Goal: Task Accomplishment & Management: Use online tool/utility

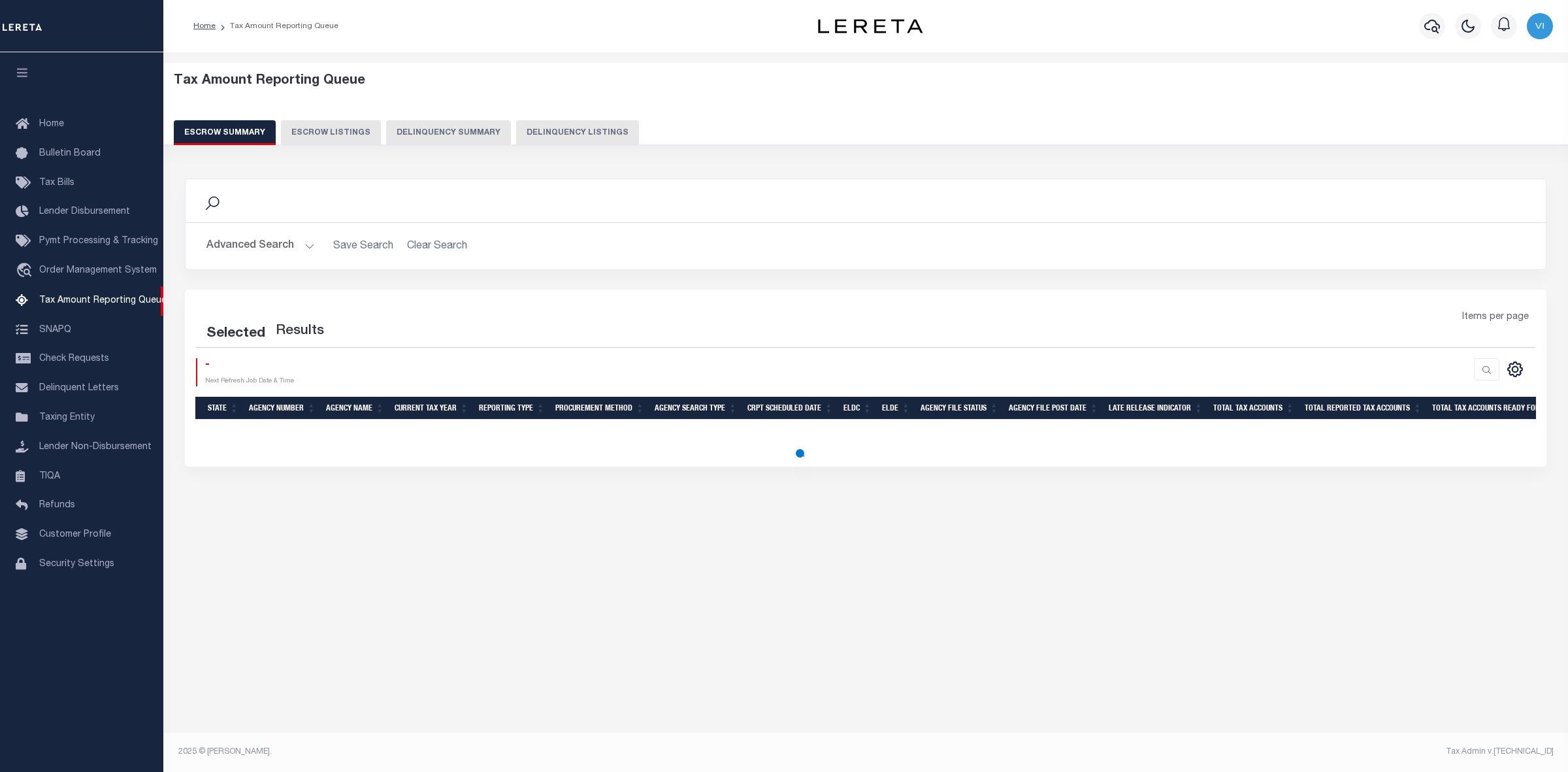
select select "100"
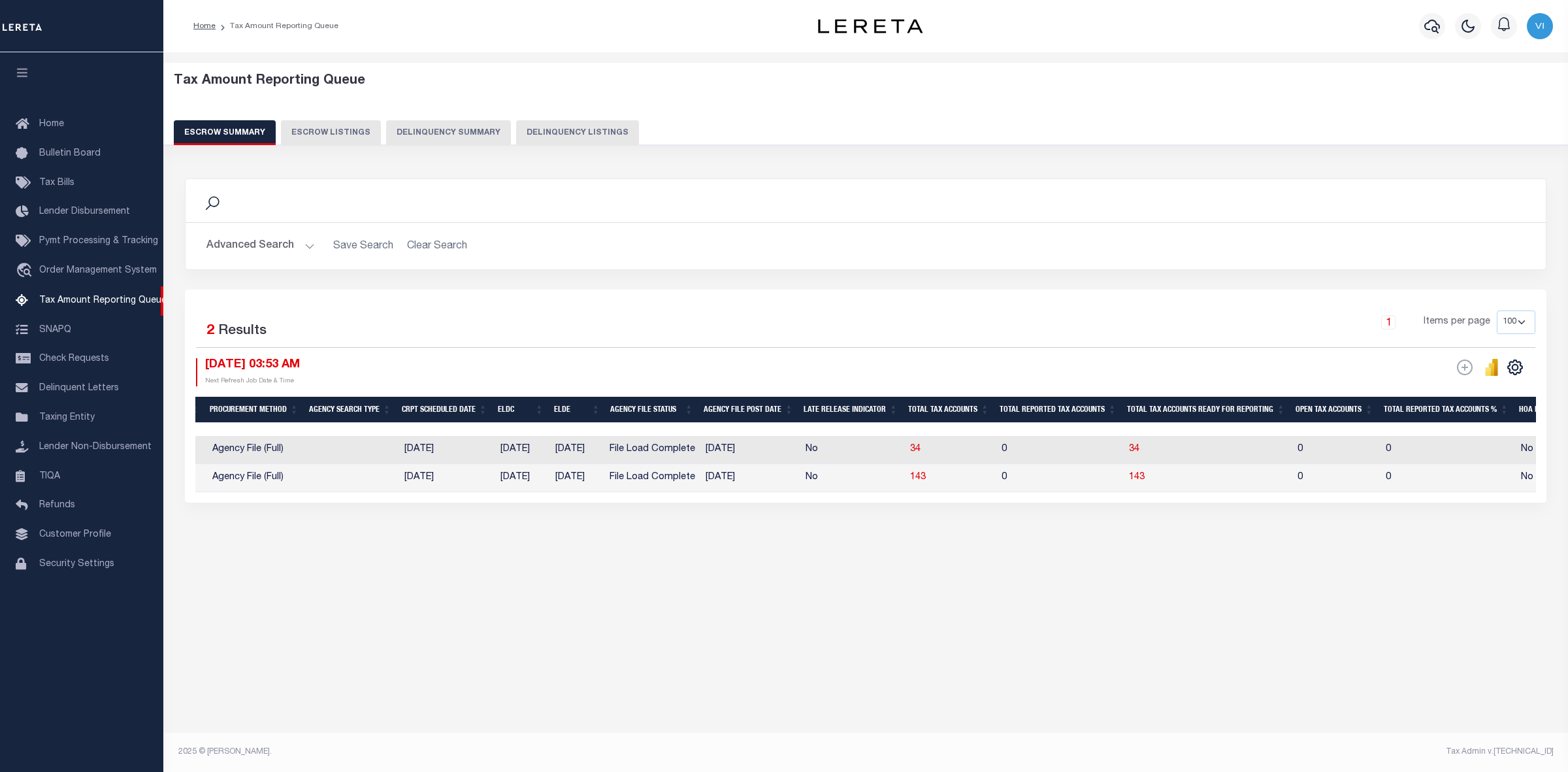
scroll to position [0, 291]
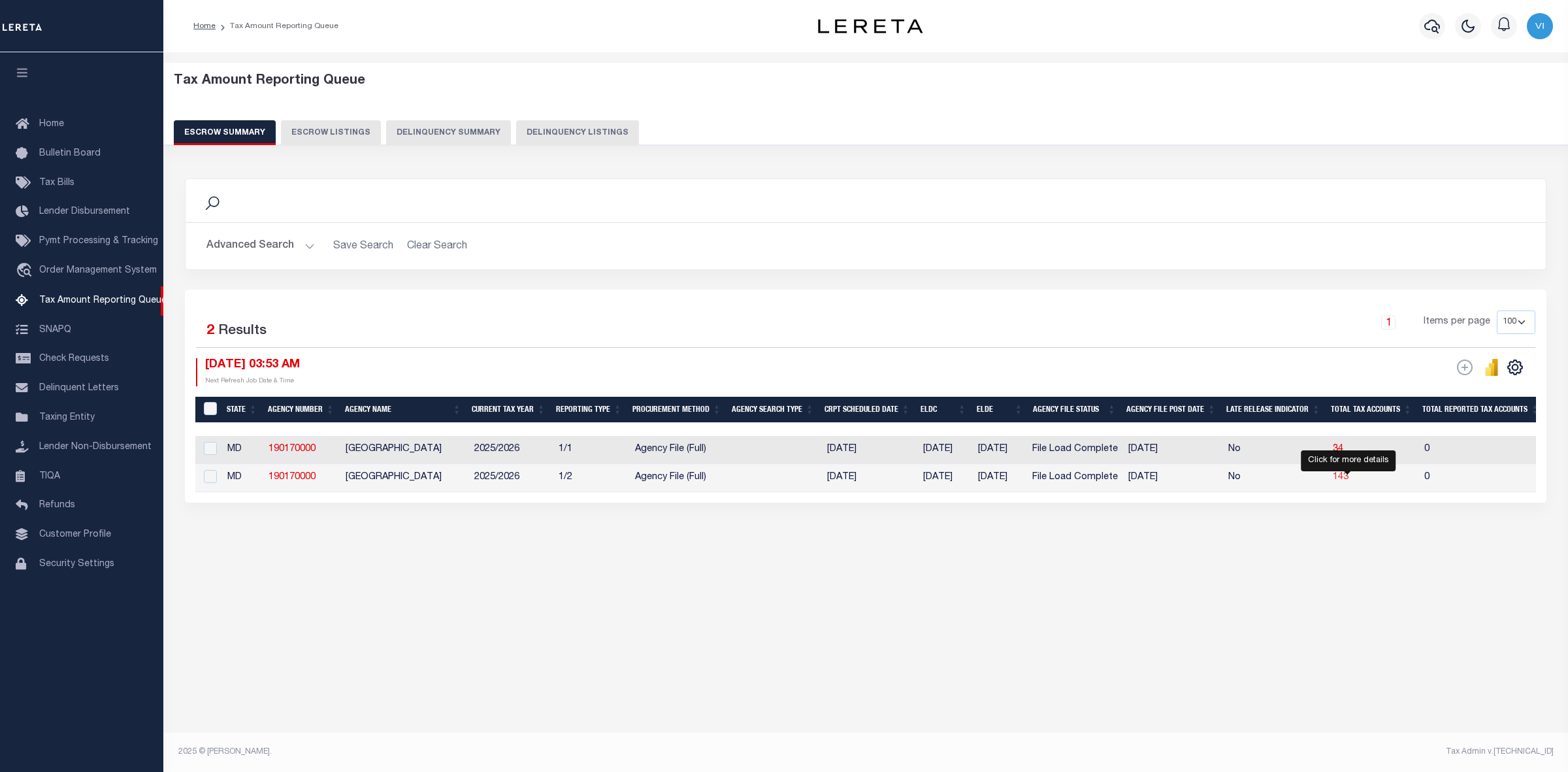
click at [1348, 479] on span "143" at bounding box center [1341, 477] width 16 height 9
select select "100"
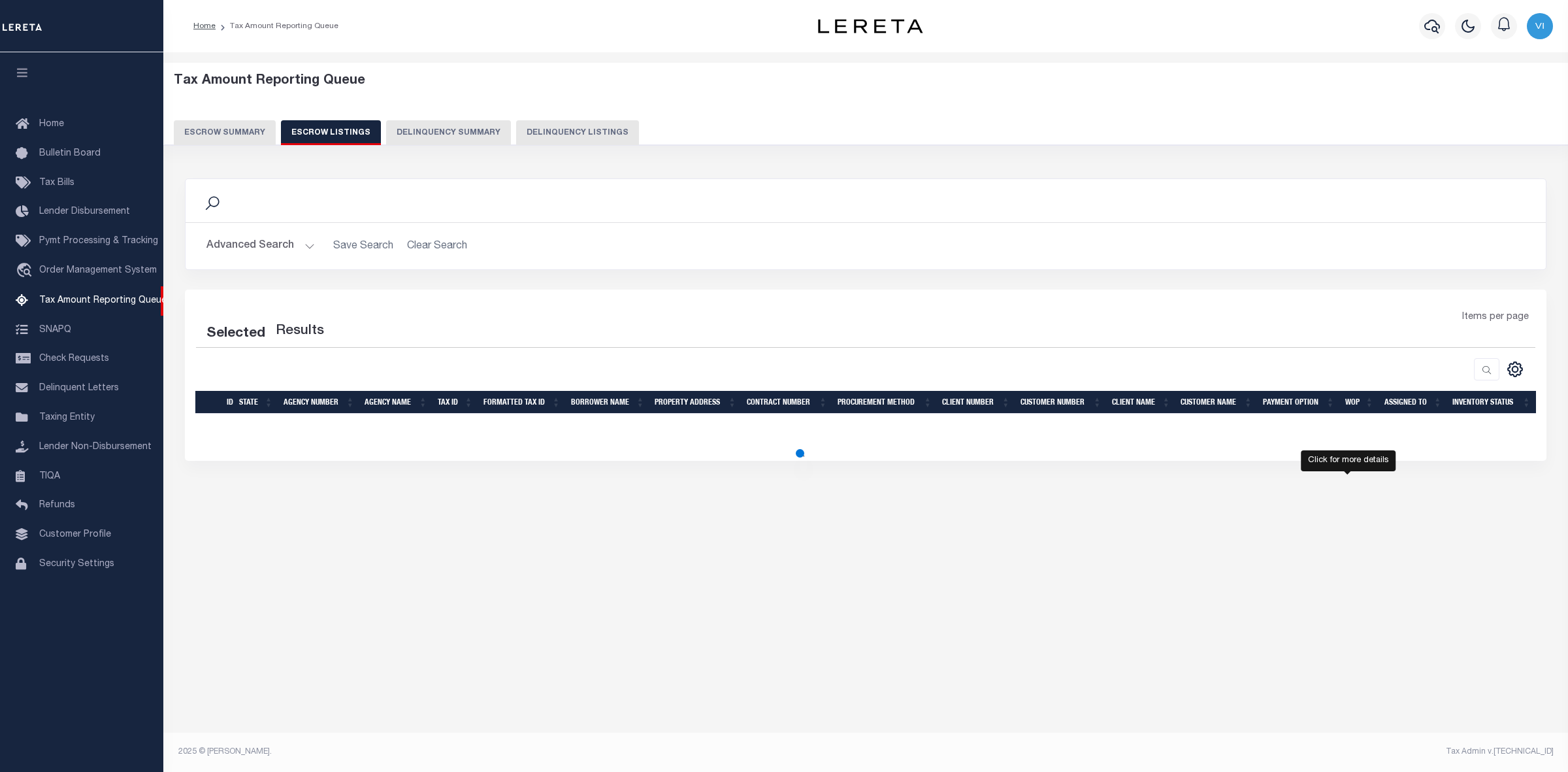
select select "100"
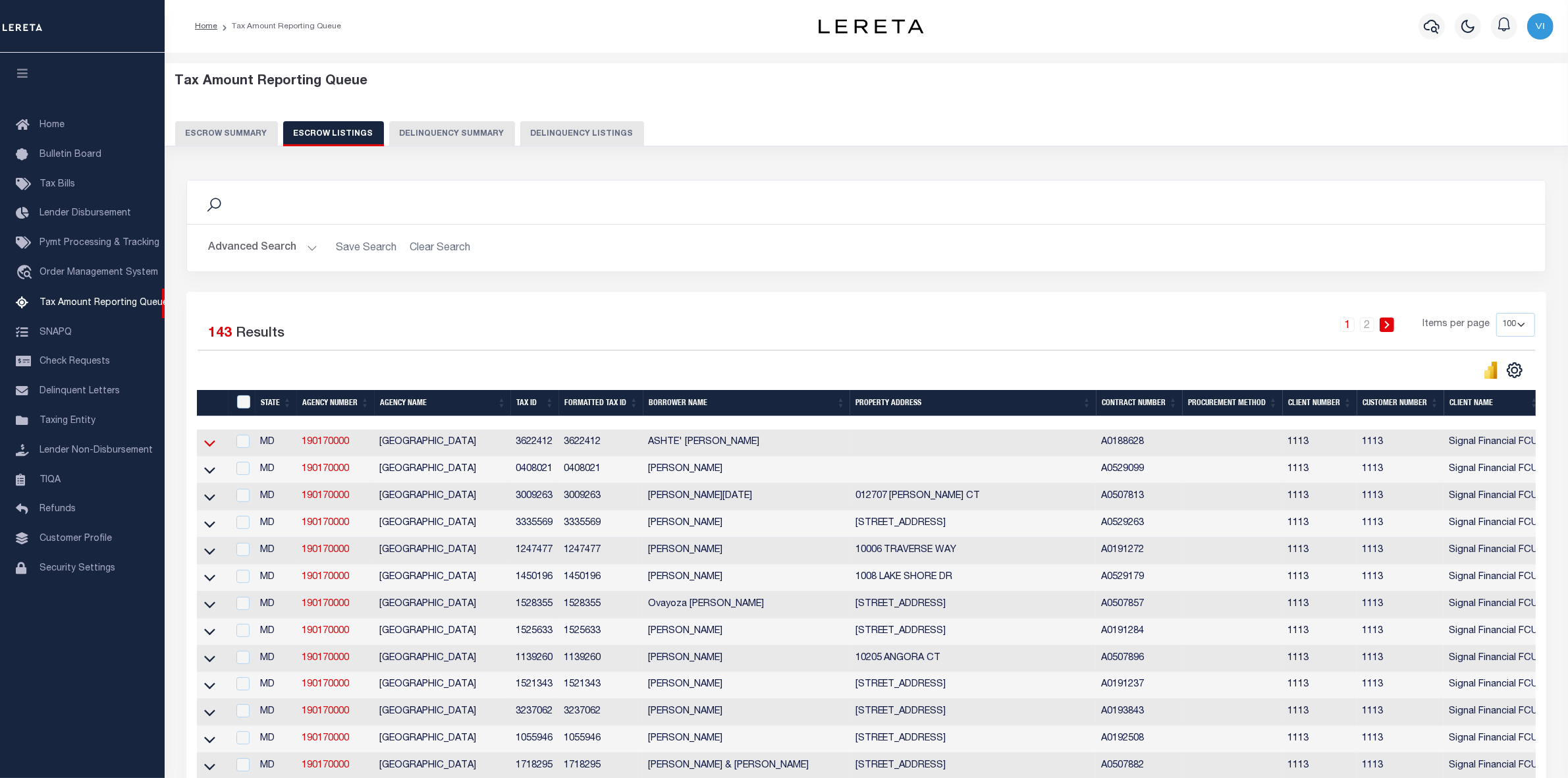
click at [207, 445] on icon at bounding box center [210, 443] width 11 height 14
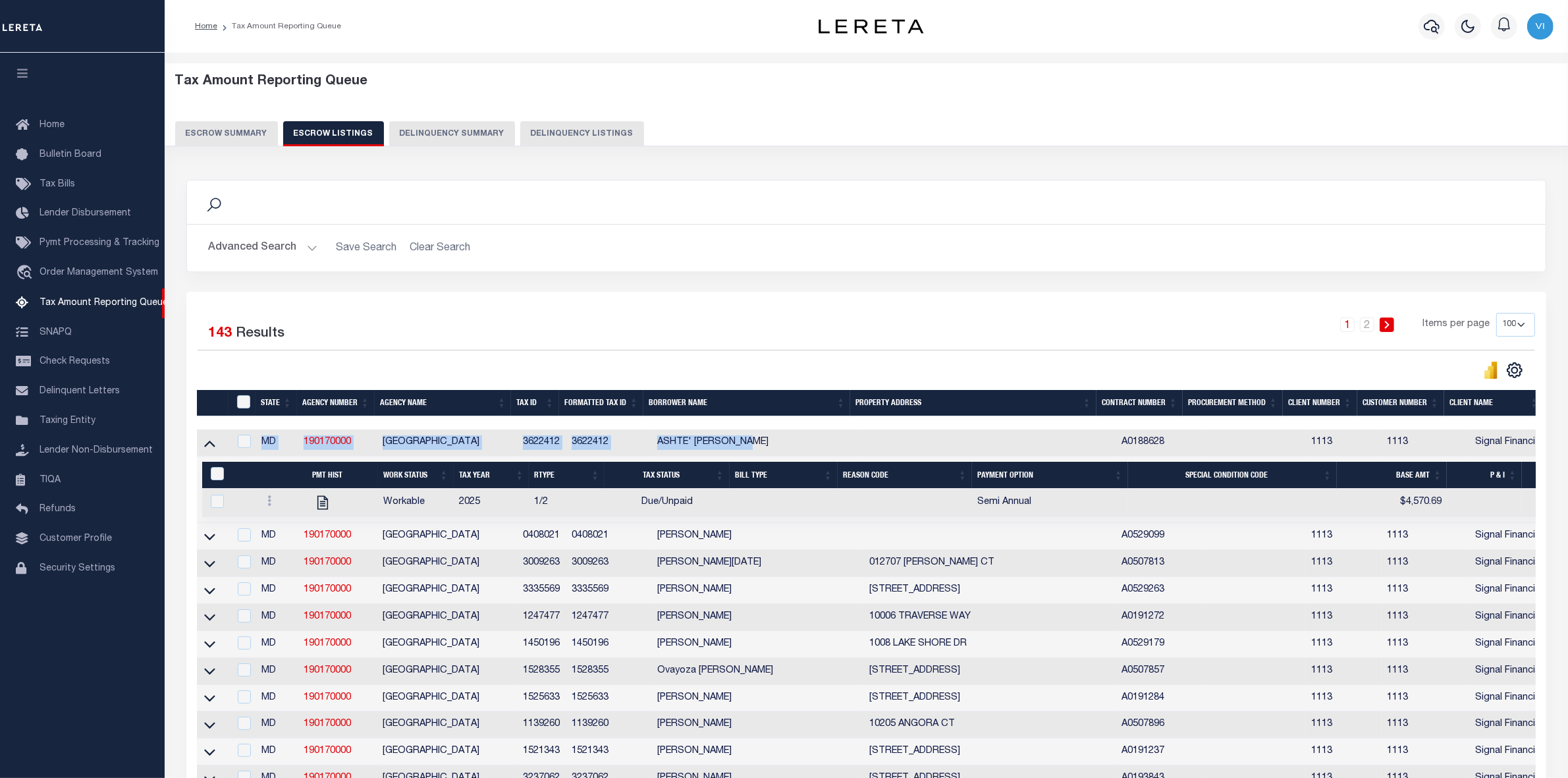
drag, startPoint x: 258, startPoint y: 443, endPoint x: 752, endPoint y: 449, distance: 494.0
click at [752, 449] on tr "MD 190170000 PRINCE GEORGES COUNTY 3622412 3622412 ASHTE' K. COLLINS A0188628 1…" at bounding box center [1070, 443] width 1746 height 27
copy tr "MD 190170000 PRINCE GEORGES COUNTY 3622412 3622412 ASHTE' K. COLLINS"
click at [724, 318] on div "1 2 Items per page 10 25 50 100 500" at bounding box center [1036, 329] width 999 height 34
drag, startPoint x: 380, startPoint y: 445, endPoint x: 520, endPoint y: 455, distance: 140.4
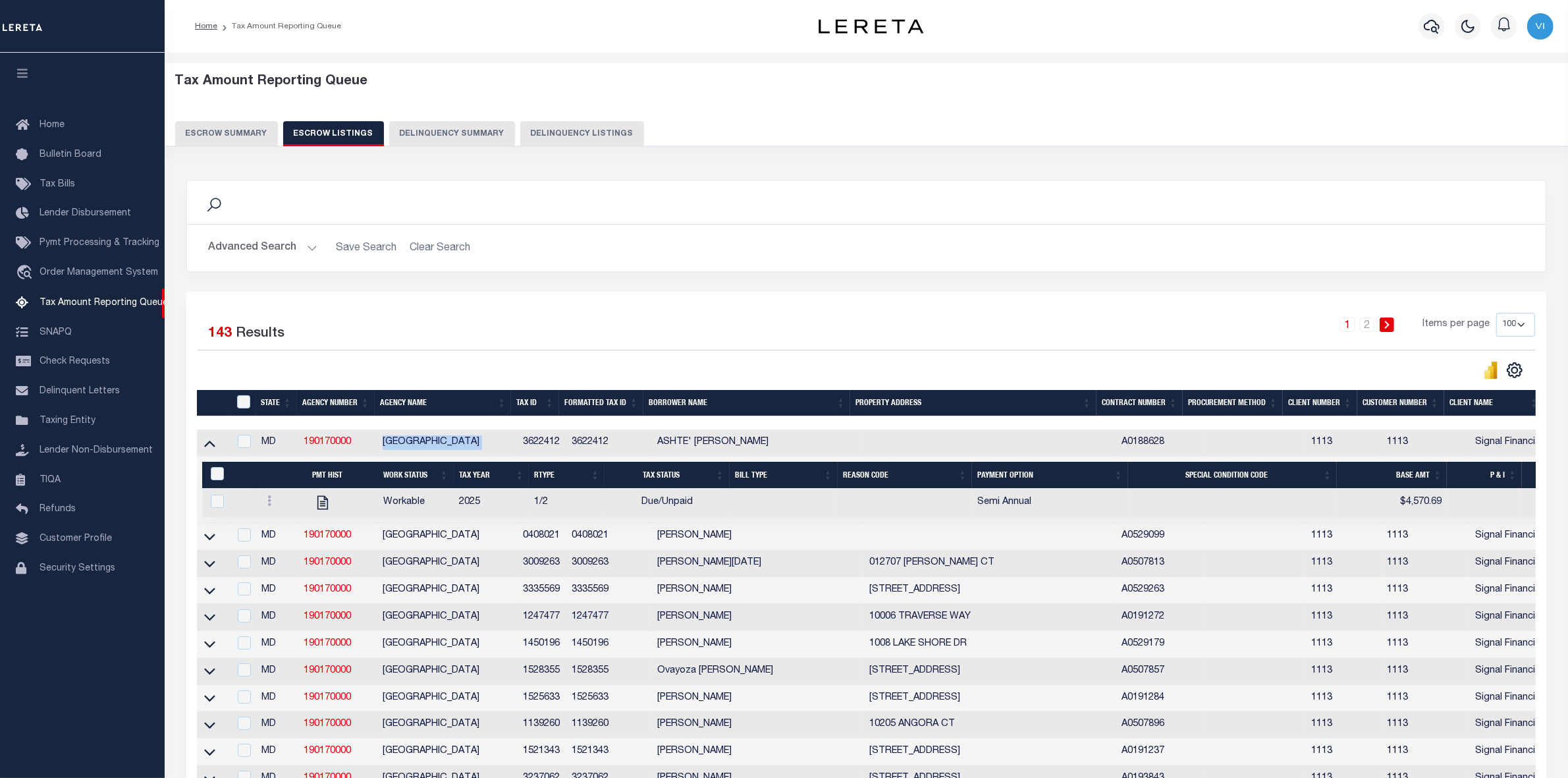
click at [520, 455] on tr "MD 190170000 PRINCE GEORGES COUNTY 3622412 3622412 ASHTE' K. COLLINS A0188628 1…" at bounding box center [1070, 443] width 1746 height 27
copy td "[GEOGRAPHIC_DATA]"
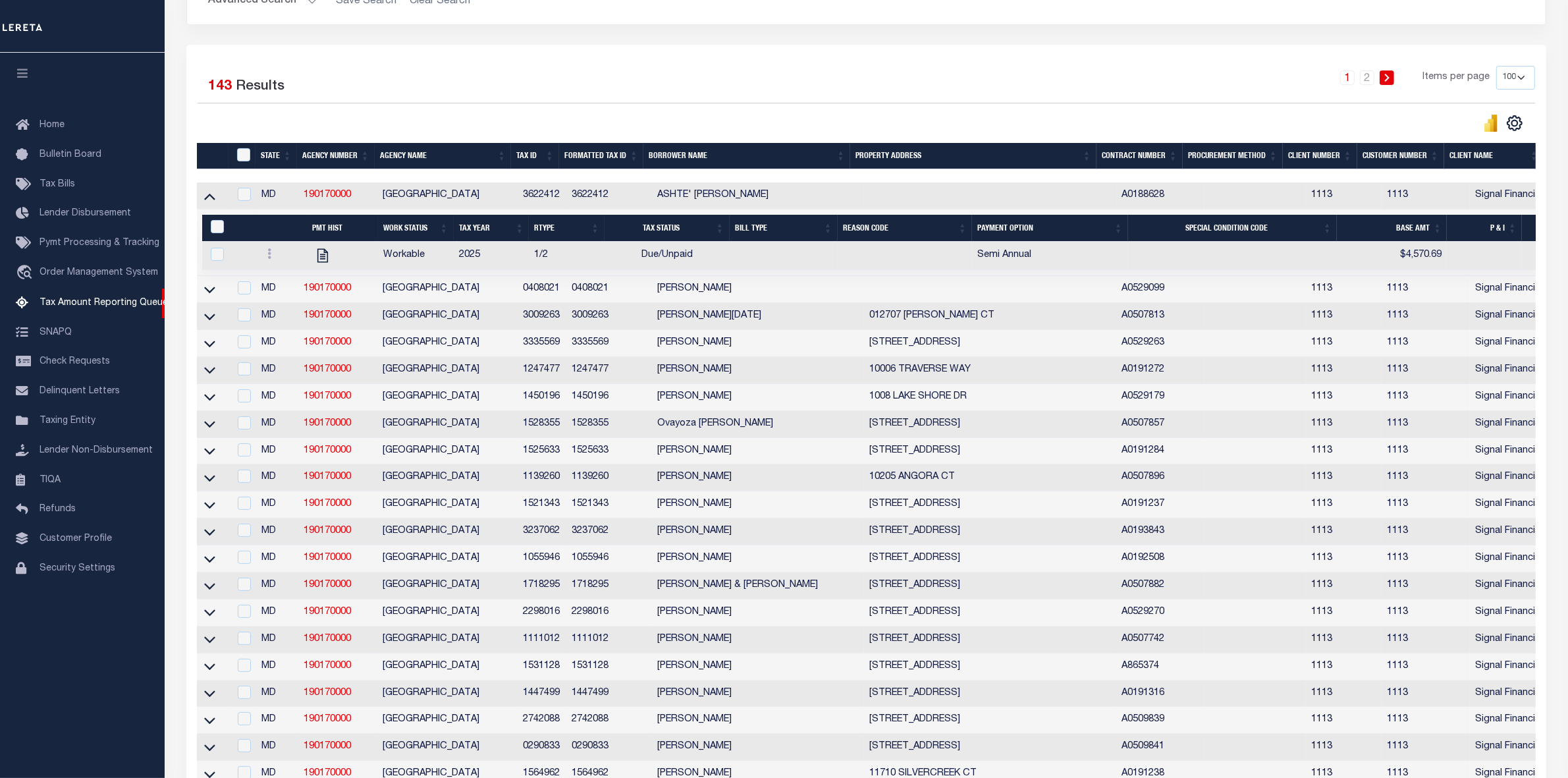
click at [617, 118] on div at bounding box center [532, 123] width 669 height 18
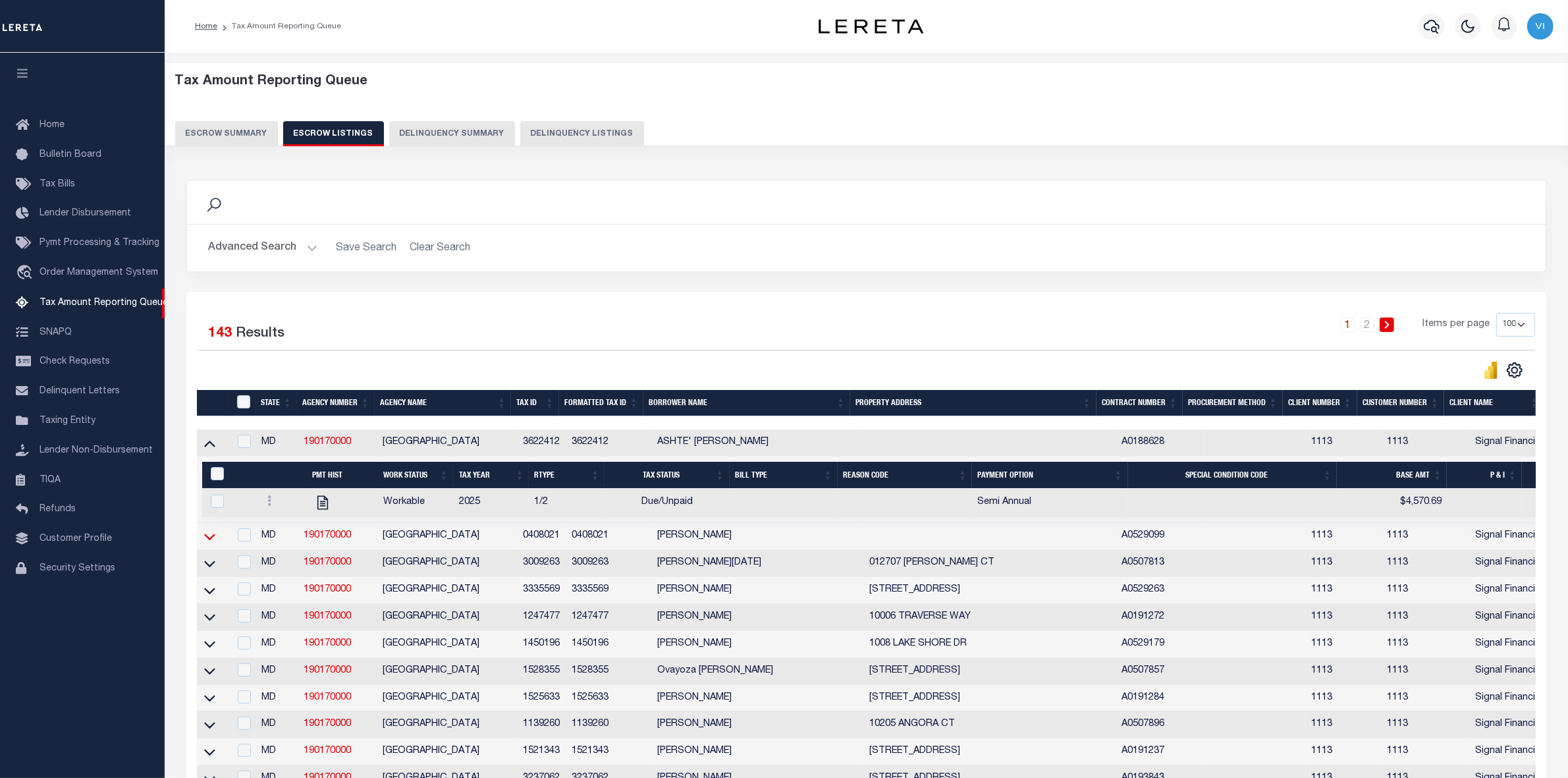
click at [207, 540] on icon at bounding box center [210, 537] width 11 height 7
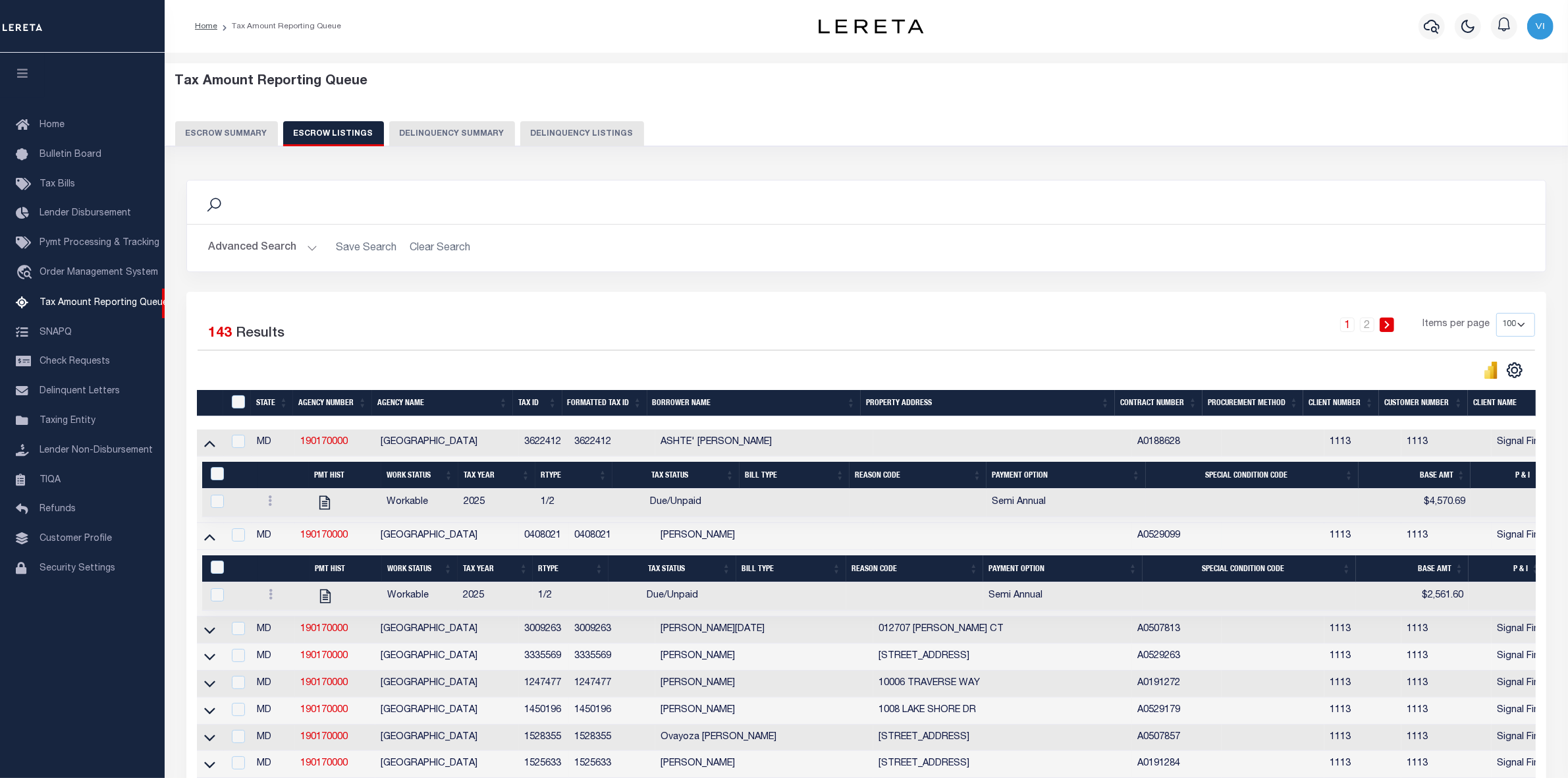
scroll to position [165, 0]
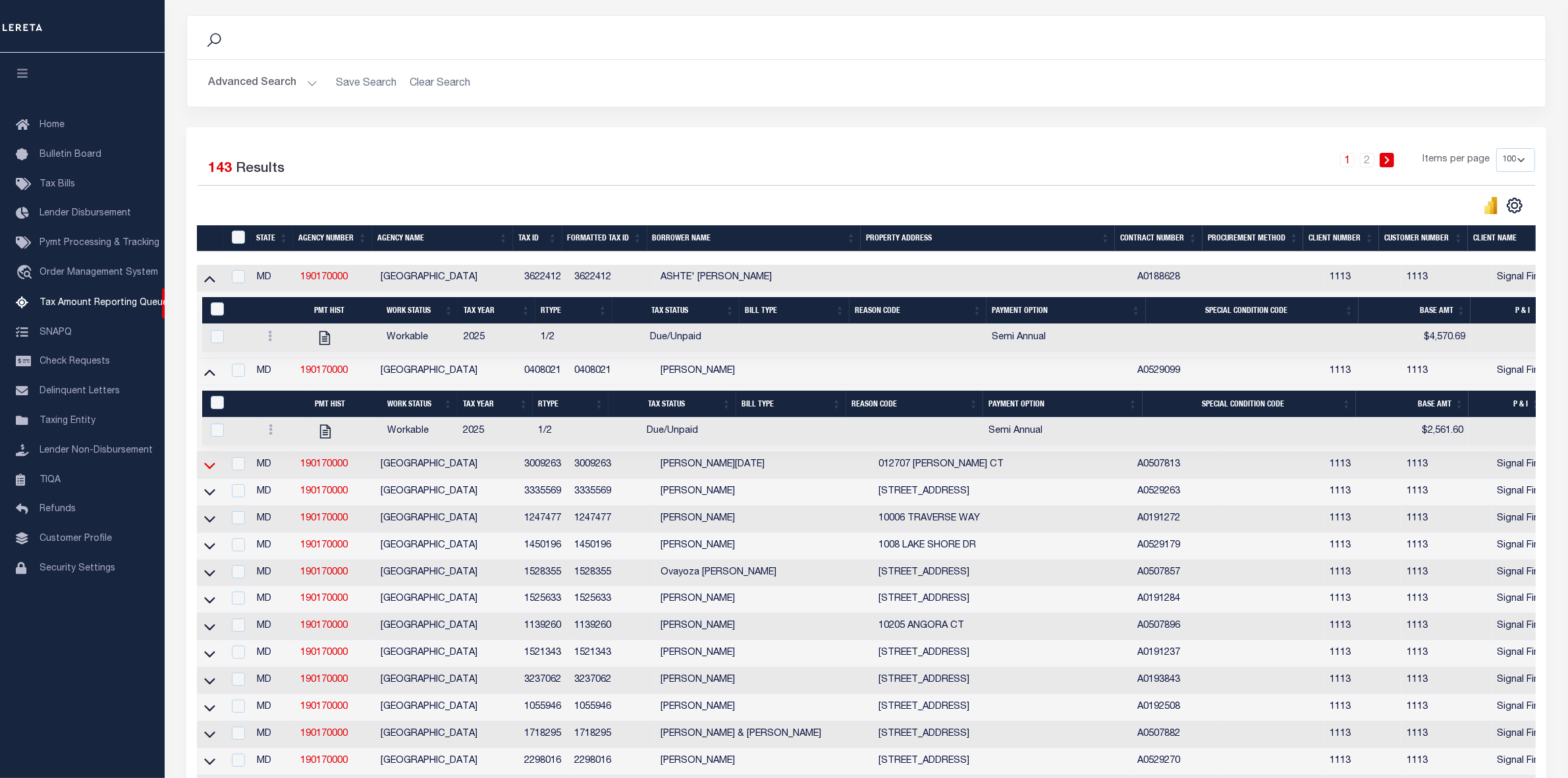
click at [211, 472] on icon at bounding box center [210, 465] width 11 height 14
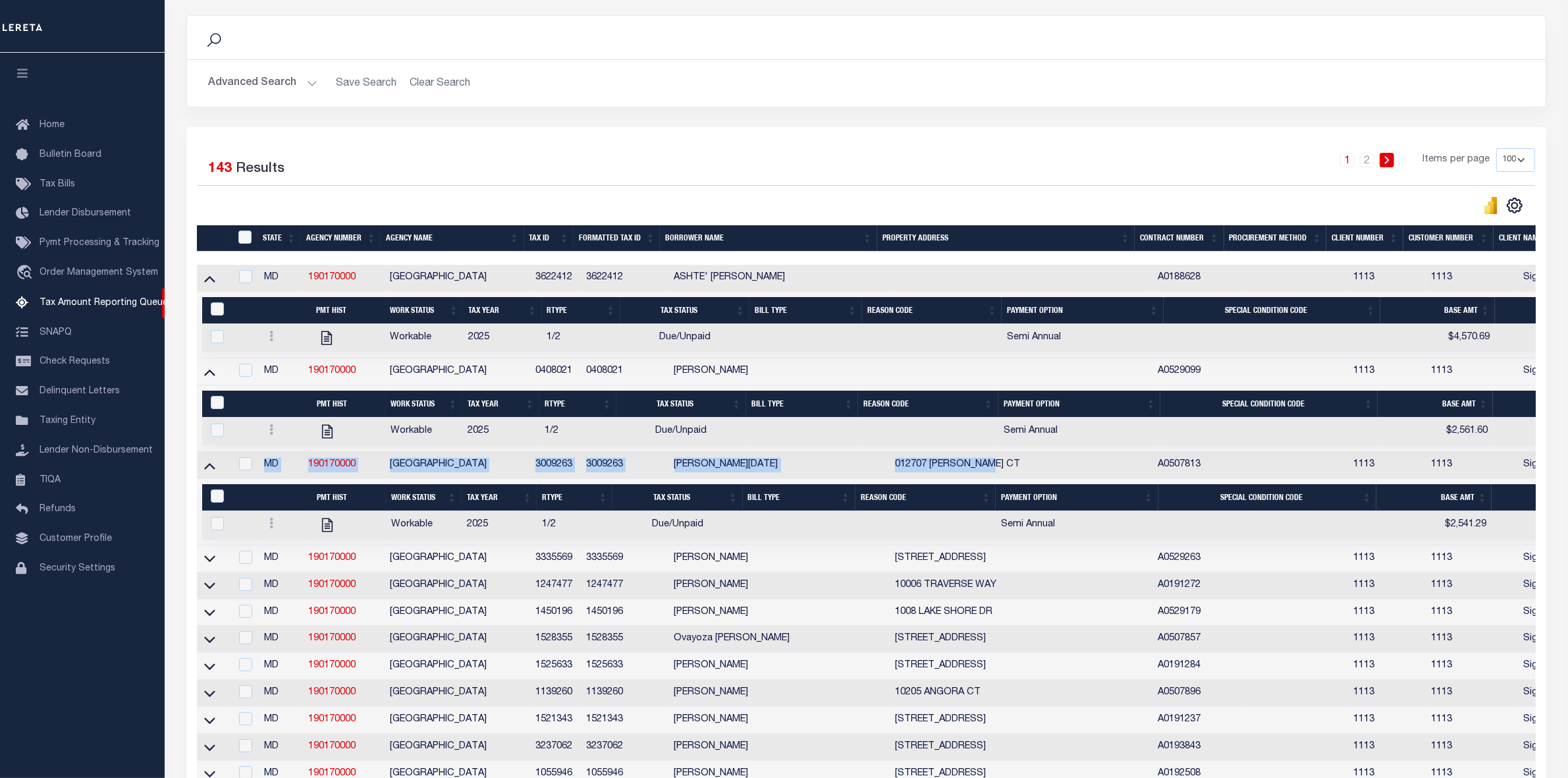
drag, startPoint x: 260, startPoint y: 474, endPoint x: 997, endPoint y: 480, distance: 737.0
click at [997, 479] on tr "MD 190170000 PRINCE GEORGES COUNTY 3009263 3009263 MARIE-ANTOINE NOEL 012707 SU…" at bounding box center [1103, 465] width 1813 height 27
copy tr "MD 190170000 PRINCE GEORGES COUNTY 3009263 3009263 MARIE-ANTOINE NOEL 012707 SU…"
click at [207, 471] on icon at bounding box center [210, 465] width 11 height 14
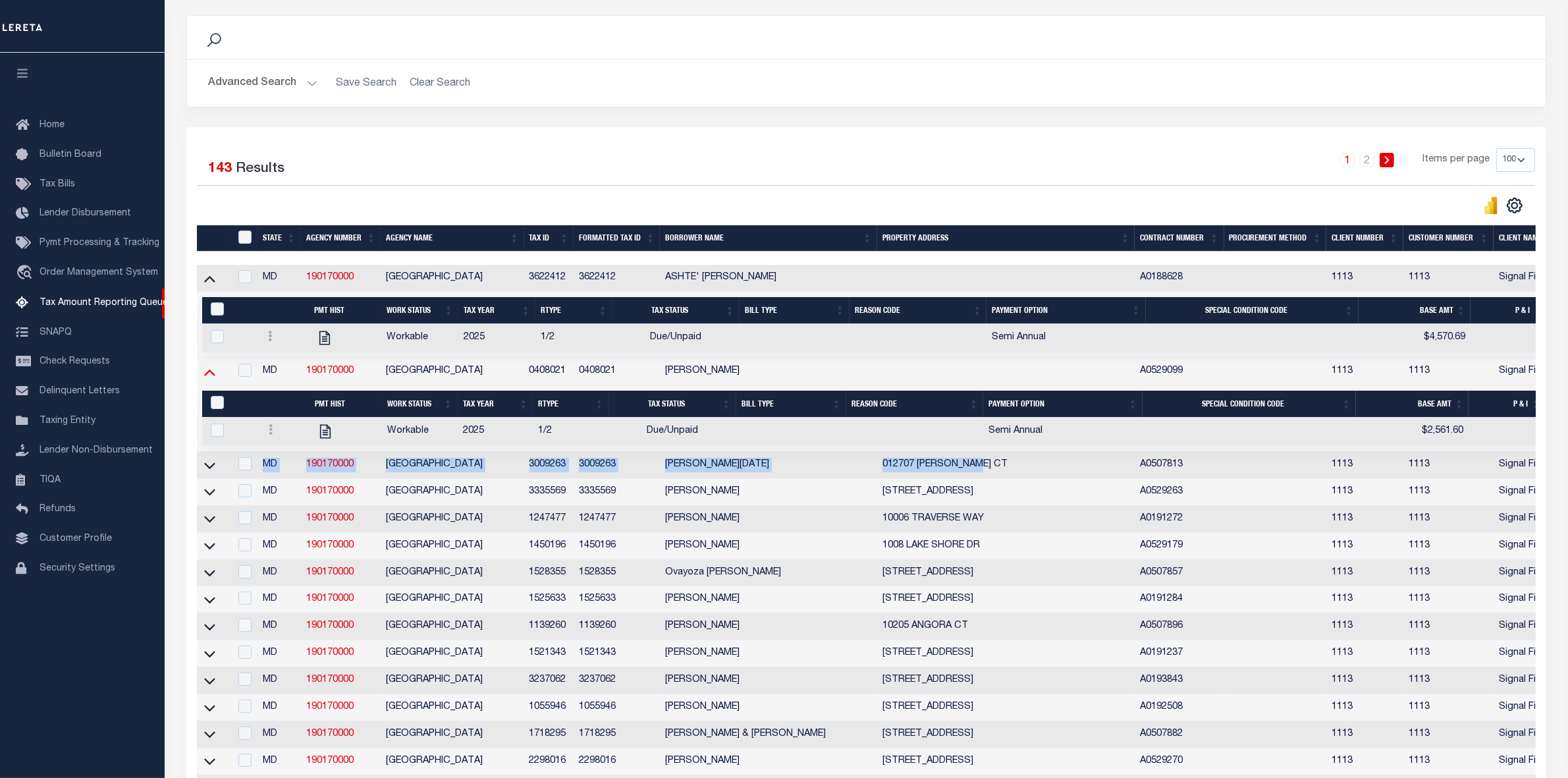
click at [209, 373] on icon at bounding box center [210, 372] width 11 height 14
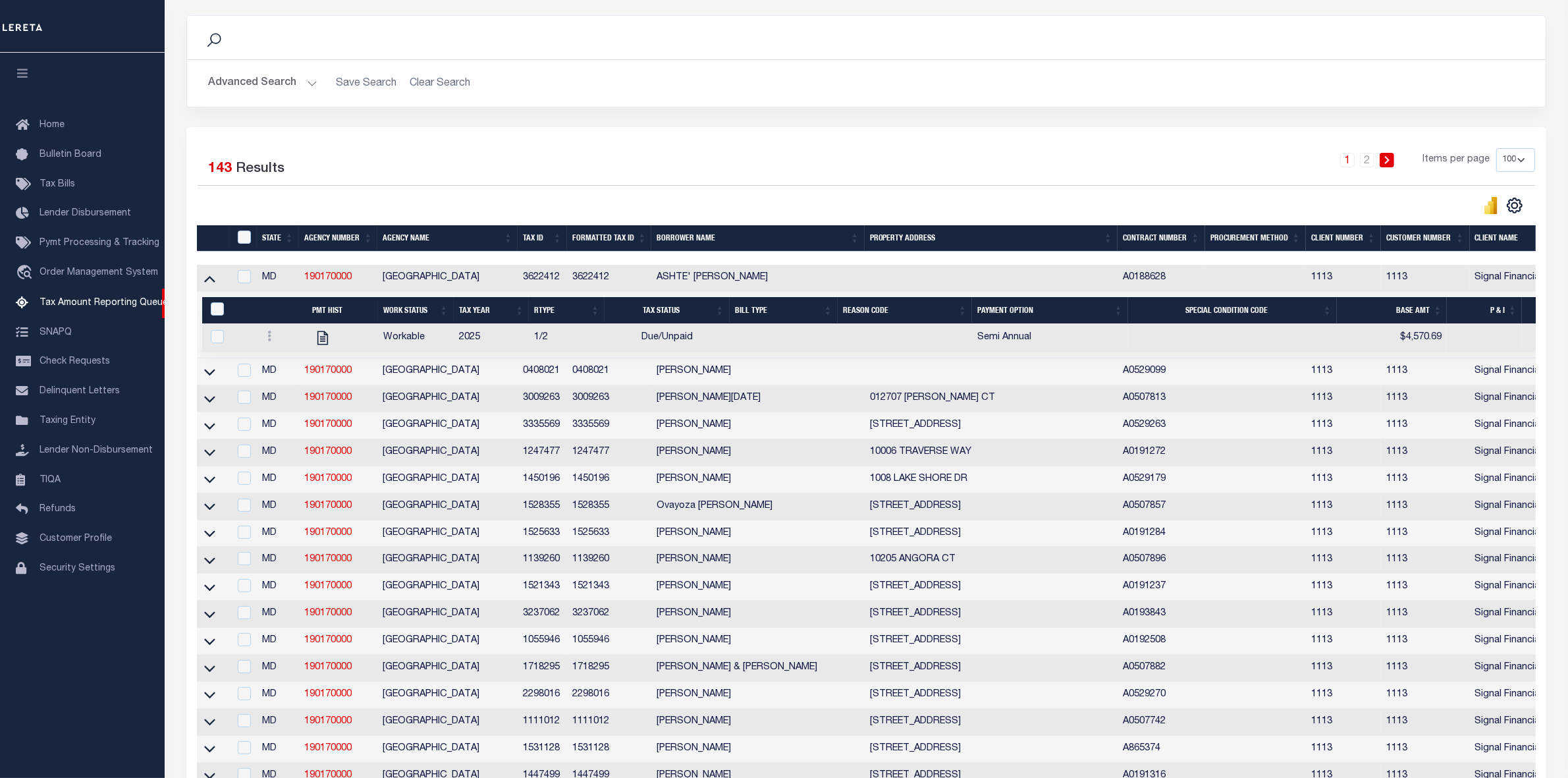
click at [752, 152] on div "1 2 Items per page 10 25 50 100 500" at bounding box center [1036, 165] width 999 height 34
click at [211, 280] on icon at bounding box center [210, 278] width 11 height 14
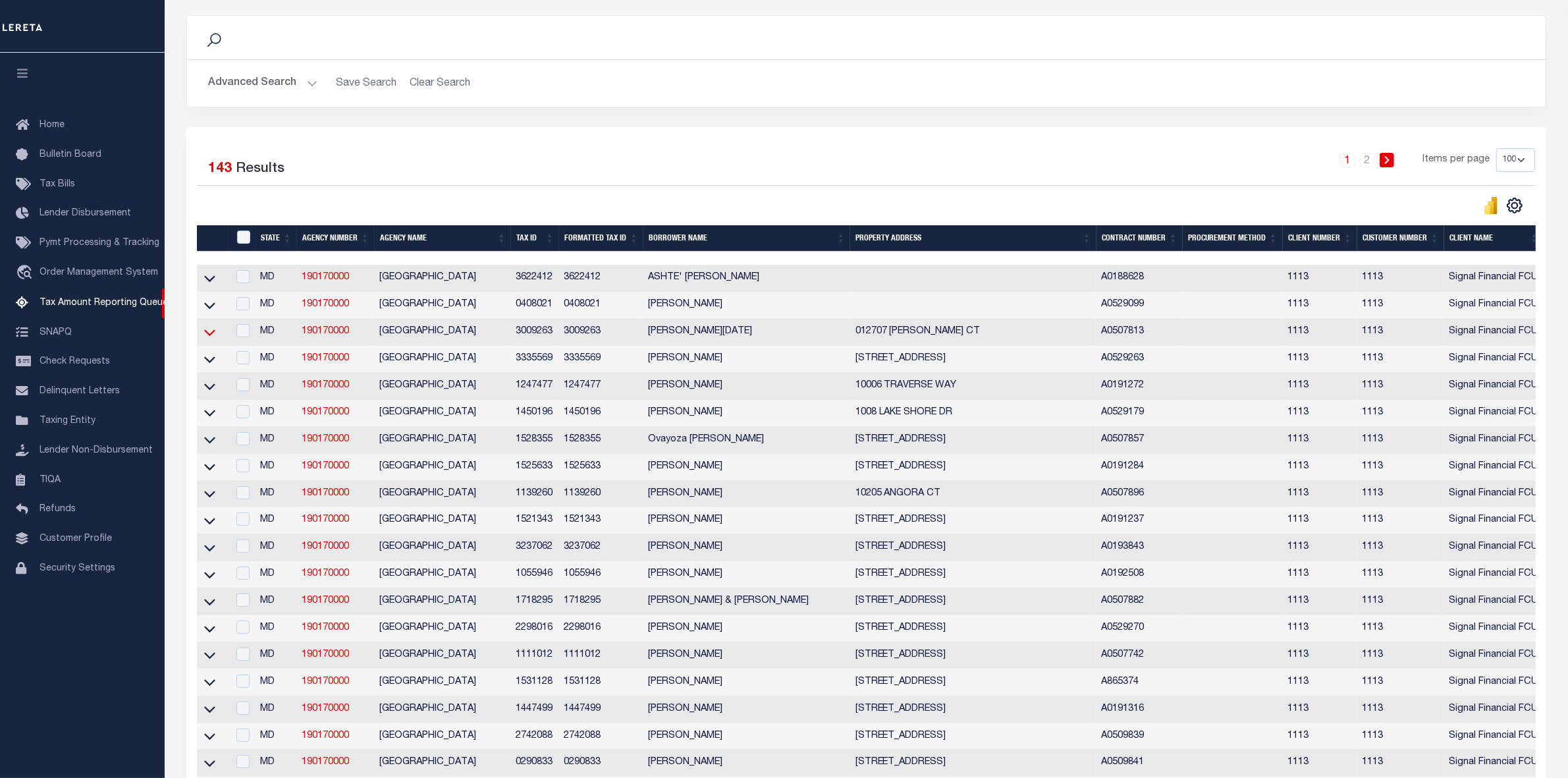
click at [208, 336] on icon at bounding box center [210, 332] width 11 height 14
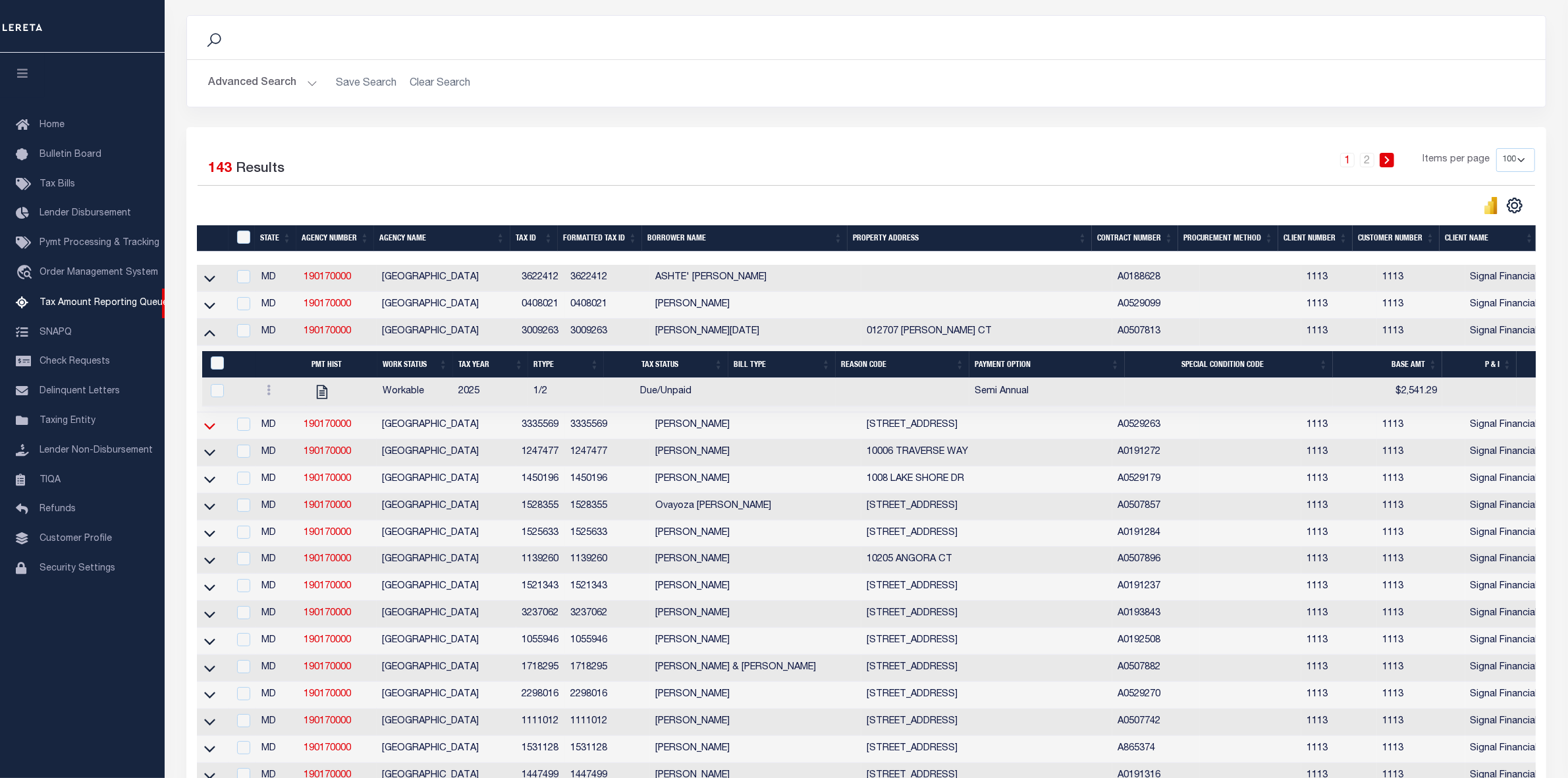
click at [204, 433] on icon at bounding box center [210, 426] width 11 height 14
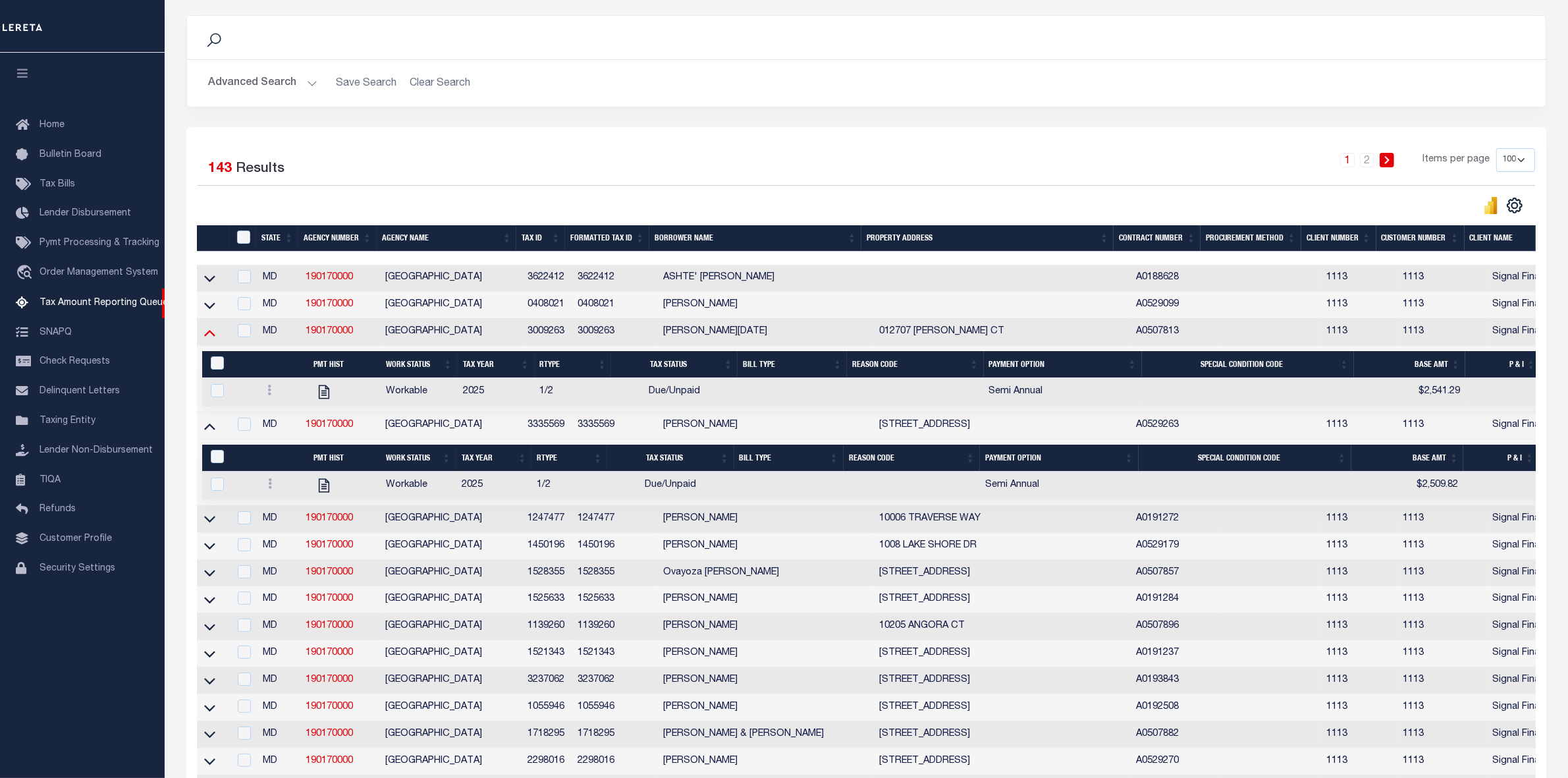
click at [211, 337] on icon at bounding box center [210, 332] width 11 height 14
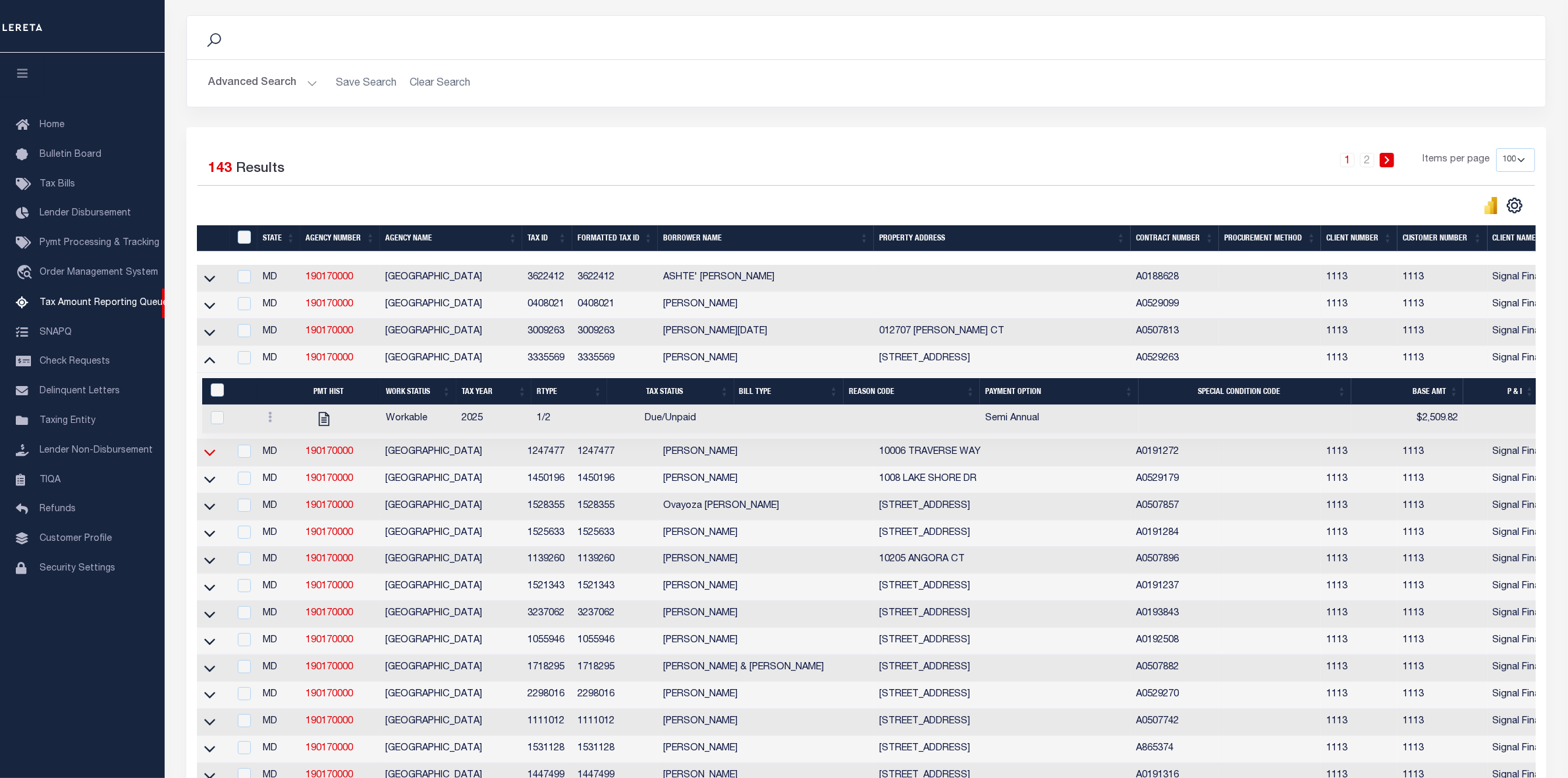
click at [213, 458] on icon at bounding box center [210, 452] width 11 height 14
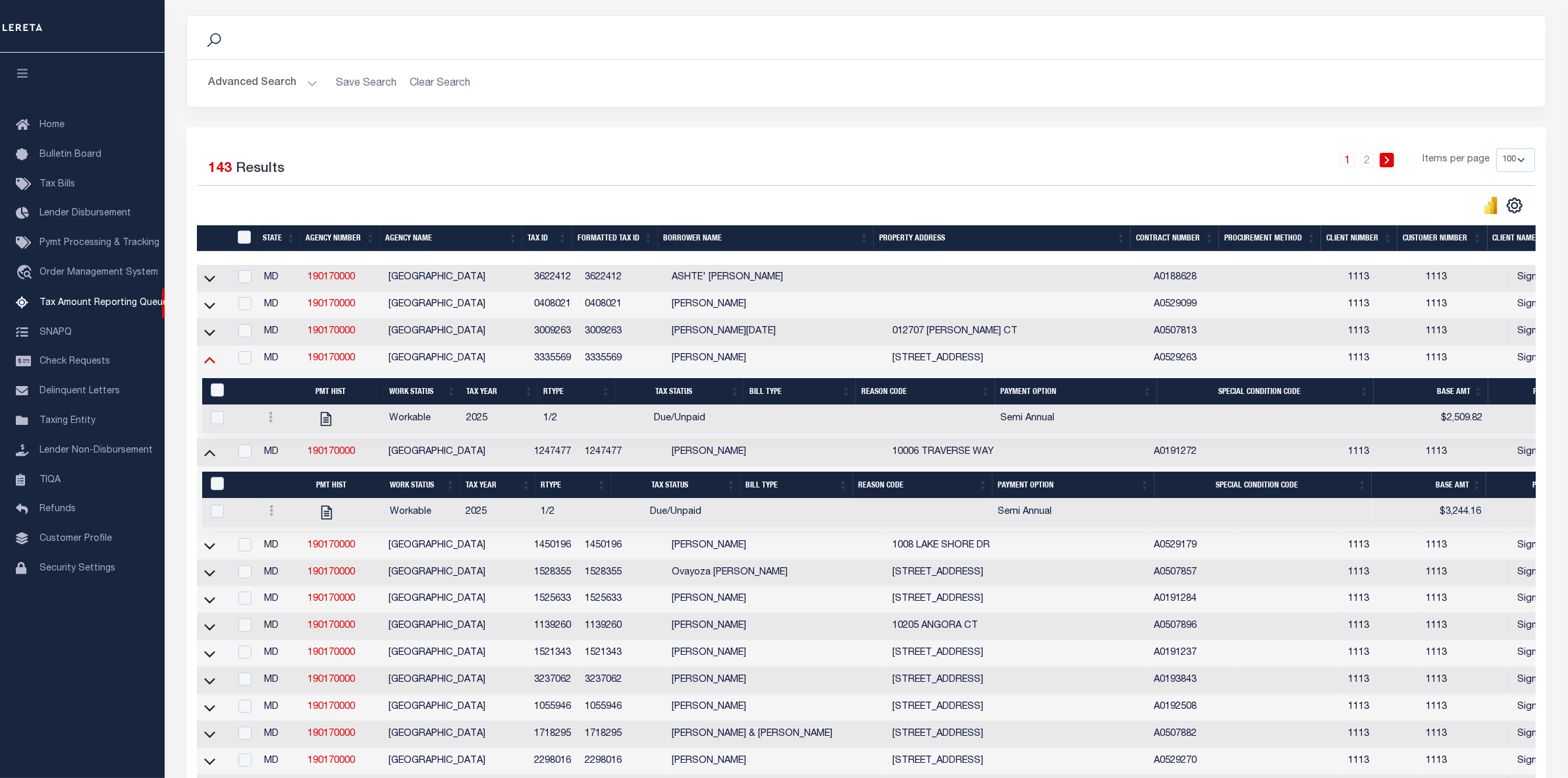
click at [208, 364] on icon at bounding box center [210, 359] width 11 height 14
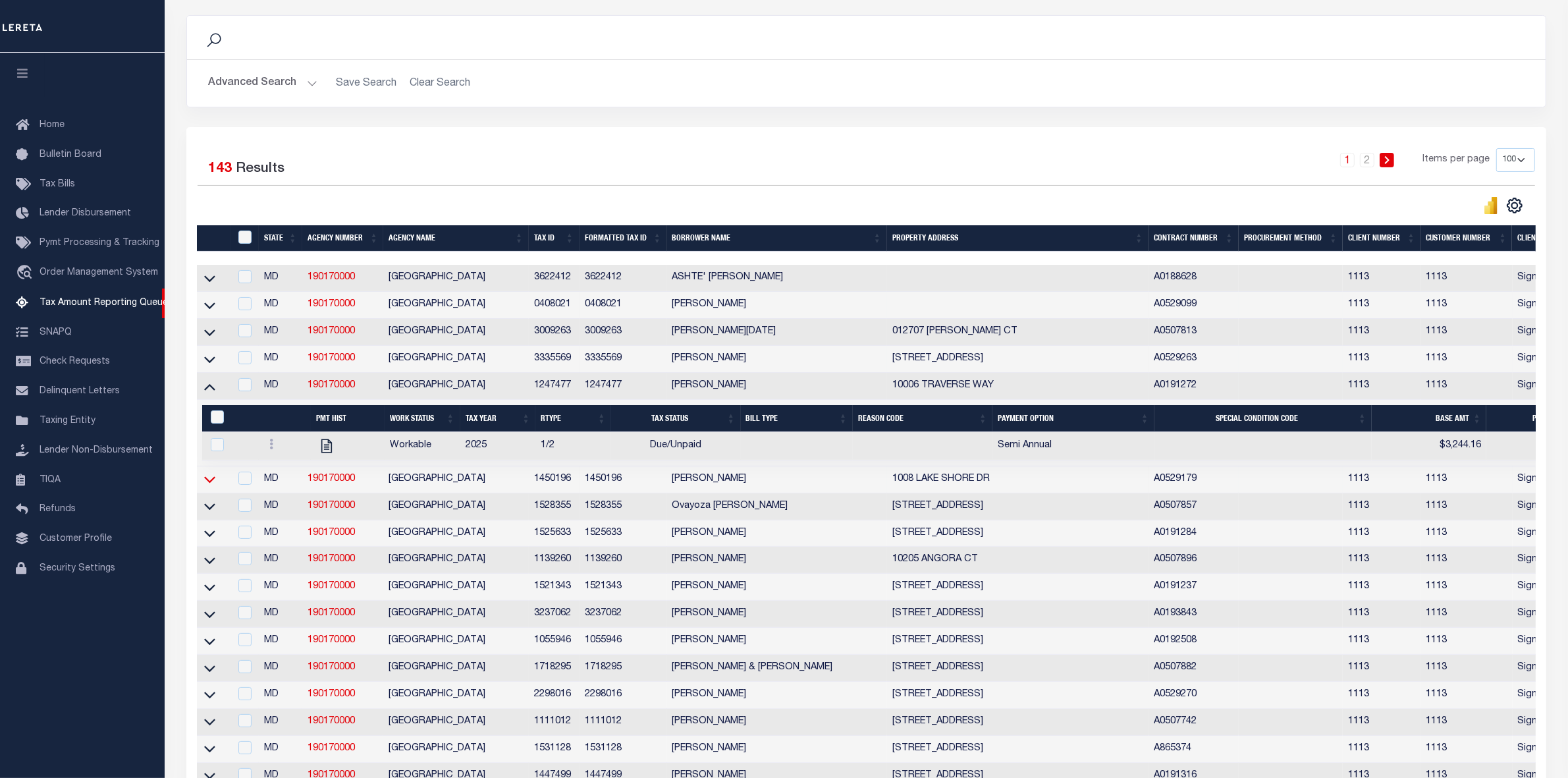
click at [208, 486] on icon at bounding box center [210, 479] width 11 height 14
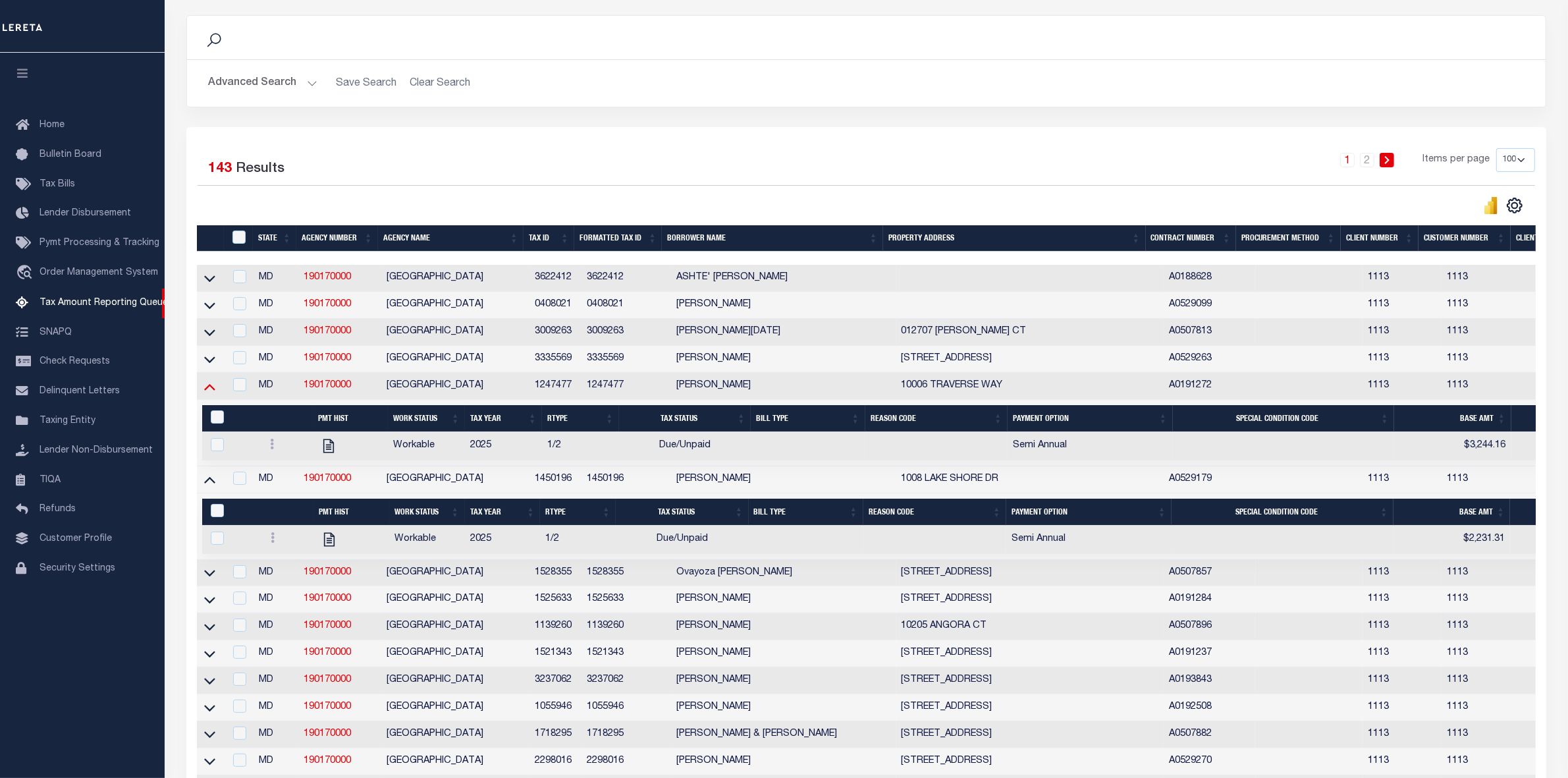
click at [209, 390] on icon at bounding box center [210, 386] width 11 height 14
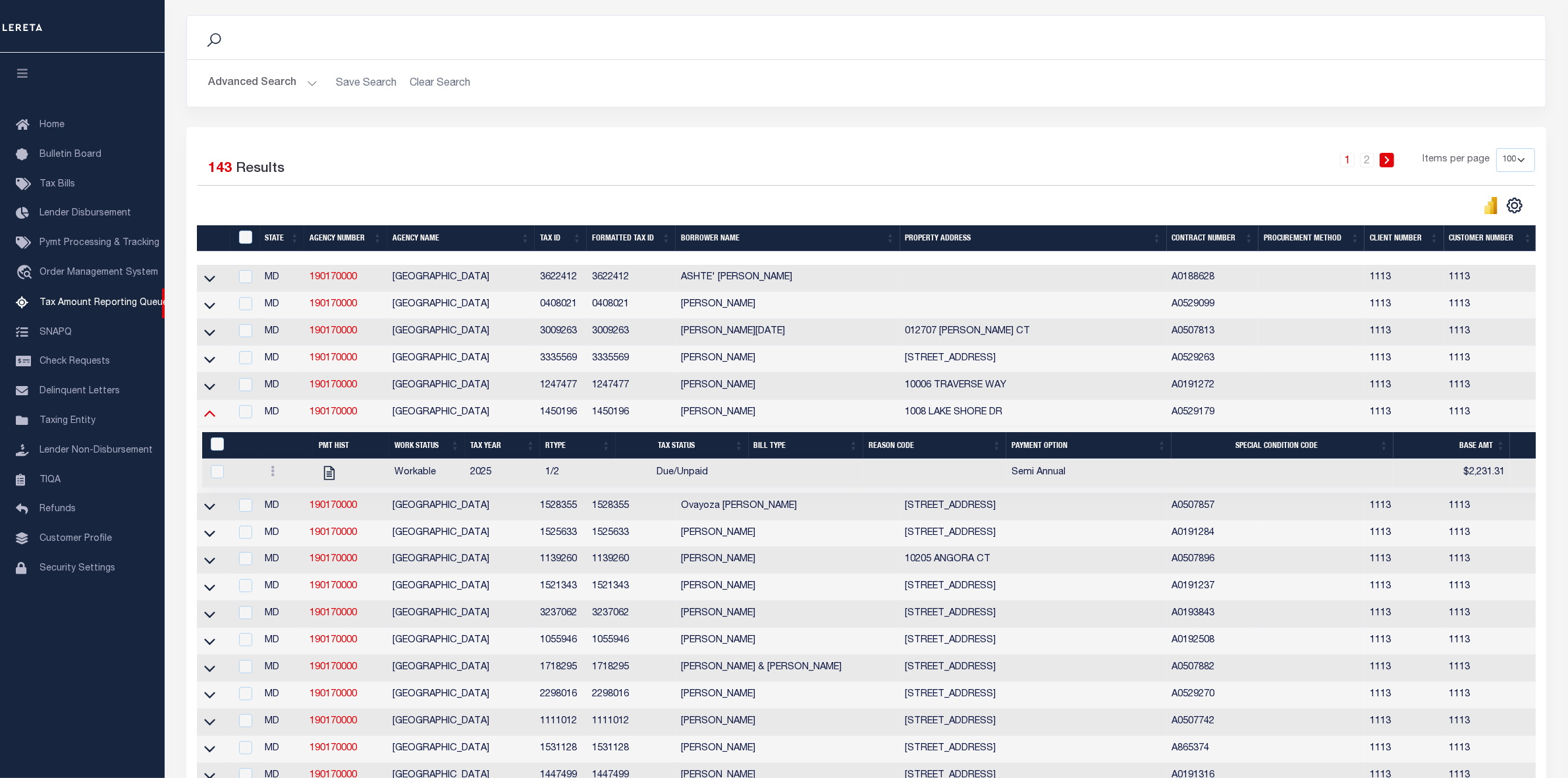
click at [207, 420] on icon at bounding box center [210, 412] width 11 height 14
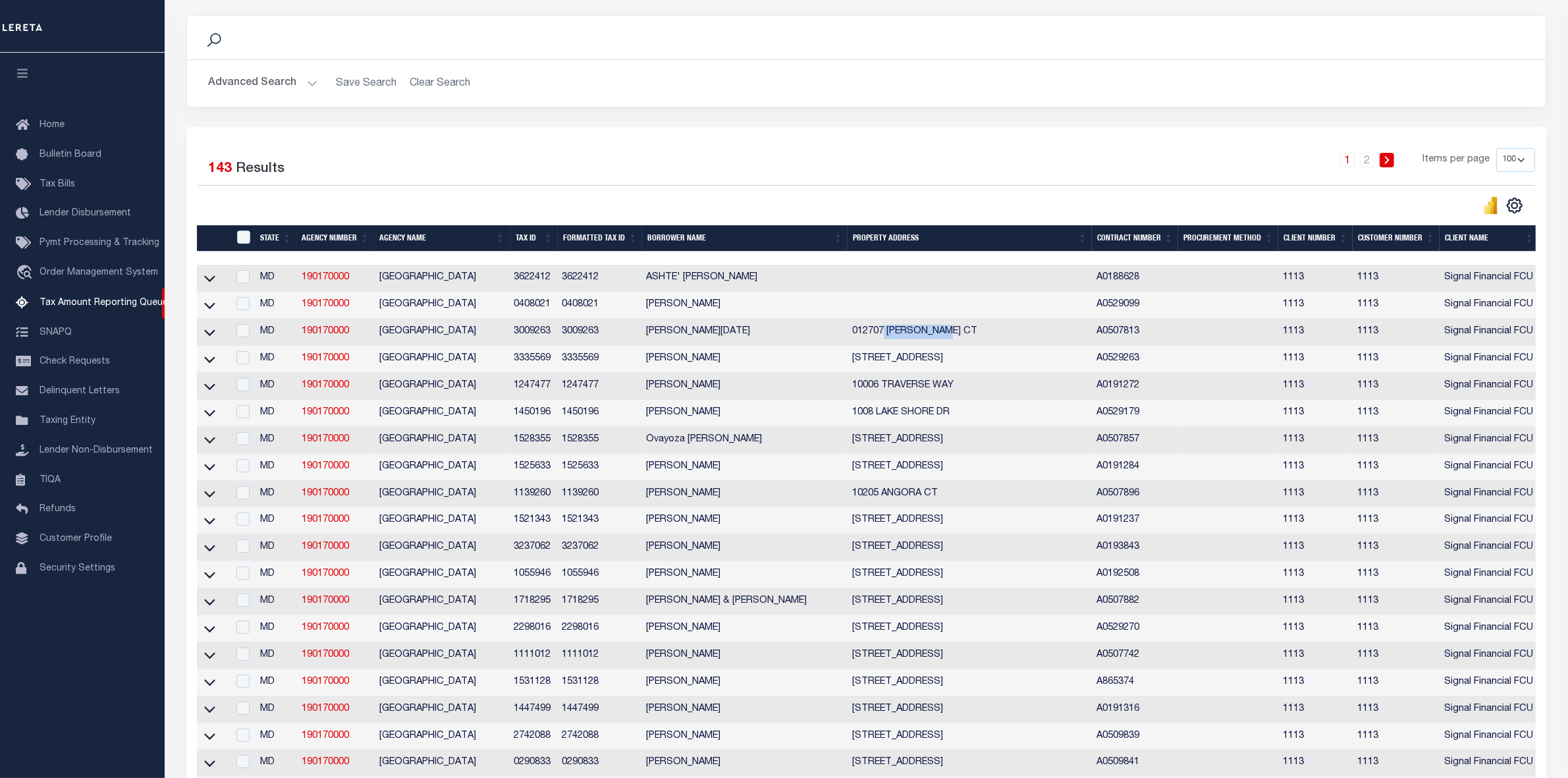
drag, startPoint x: 887, startPoint y: 335, endPoint x: 947, endPoint y: 352, distance: 62.4
click at [953, 338] on td "012707 SULLIVAN CT" at bounding box center [970, 332] width 245 height 27
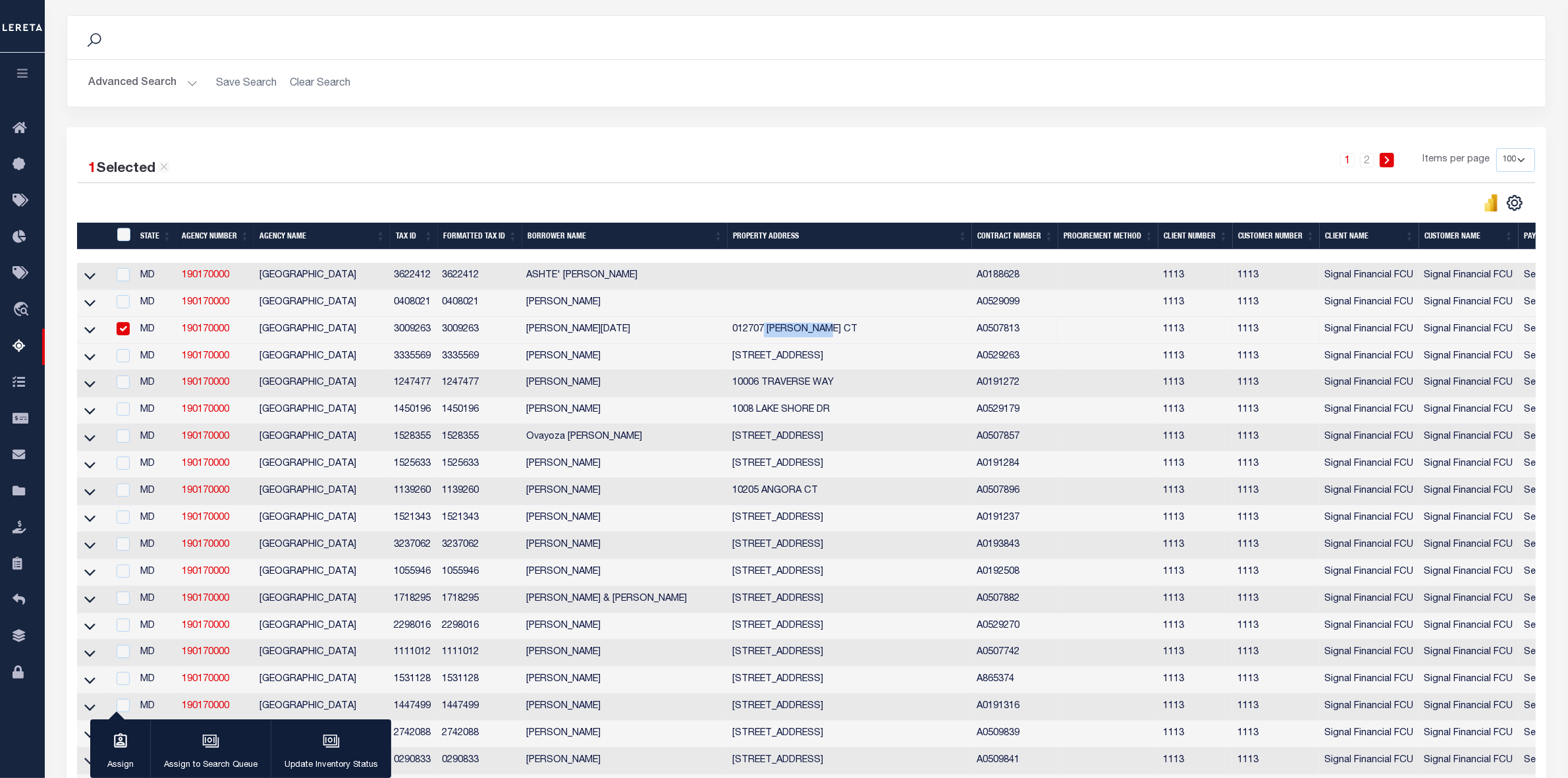
copy td "SULLIVAN CT"
drag, startPoint x: 393, startPoint y: 330, endPoint x: 433, endPoint y: 329, distance: 40.0
click at [433, 329] on td "3009263" at bounding box center [413, 330] width 48 height 27
checkbox input "false"
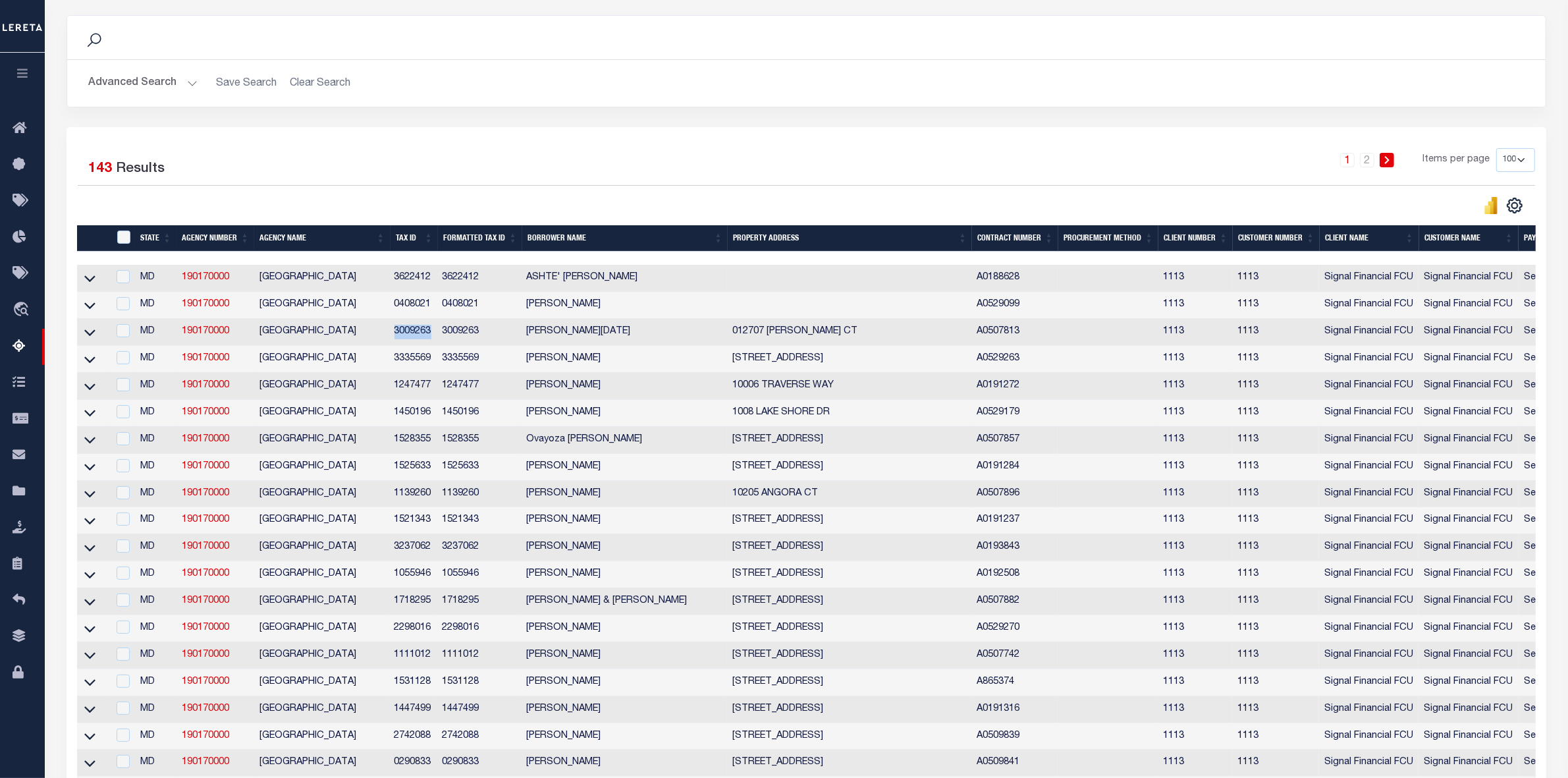
copy td "3009263"
click at [90, 335] on icon at bounding box center [90, 332] width 11 height 14
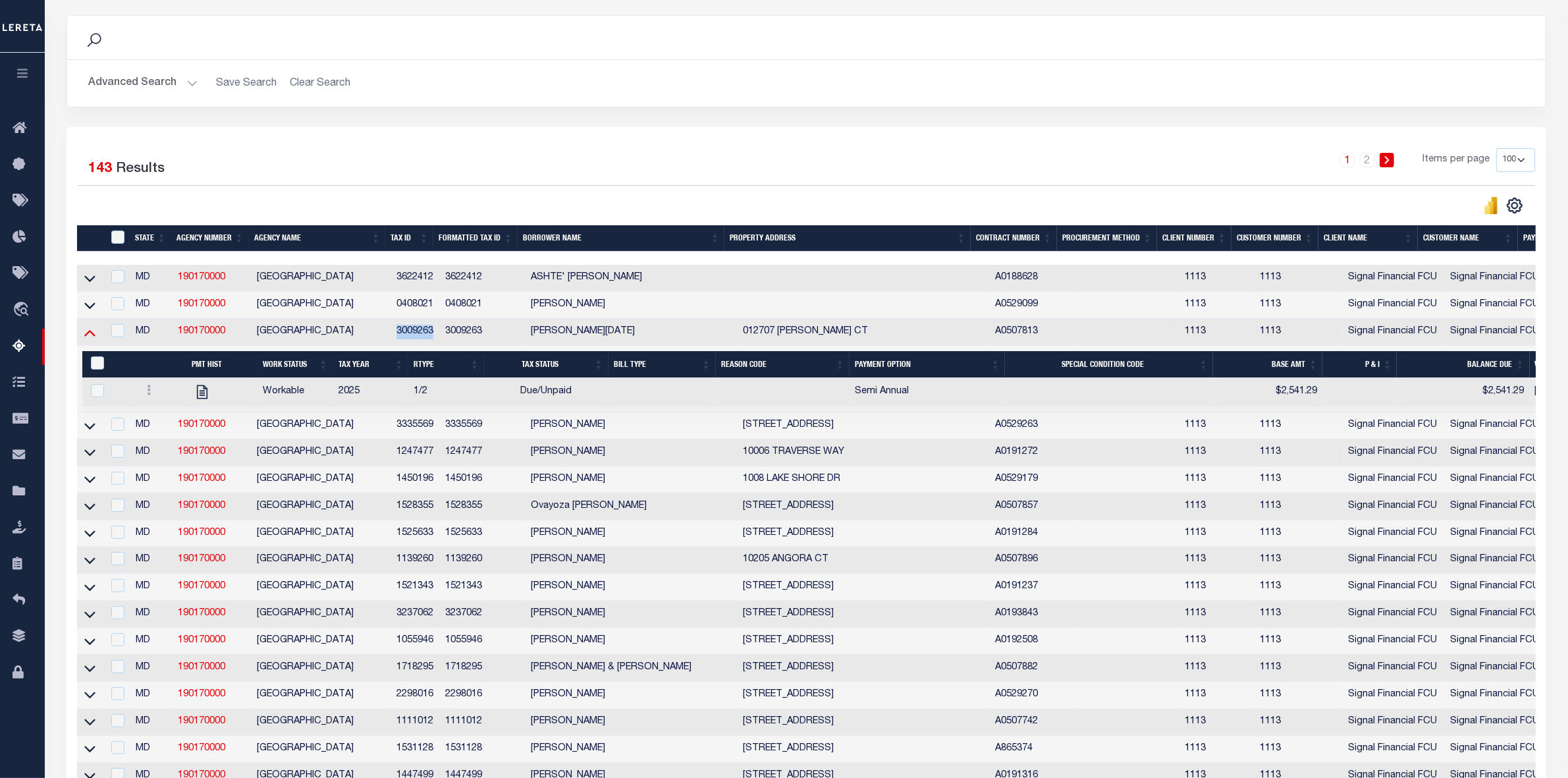
click at [90, 339] on icon at bounding box center [90, 332] width 11 height 14
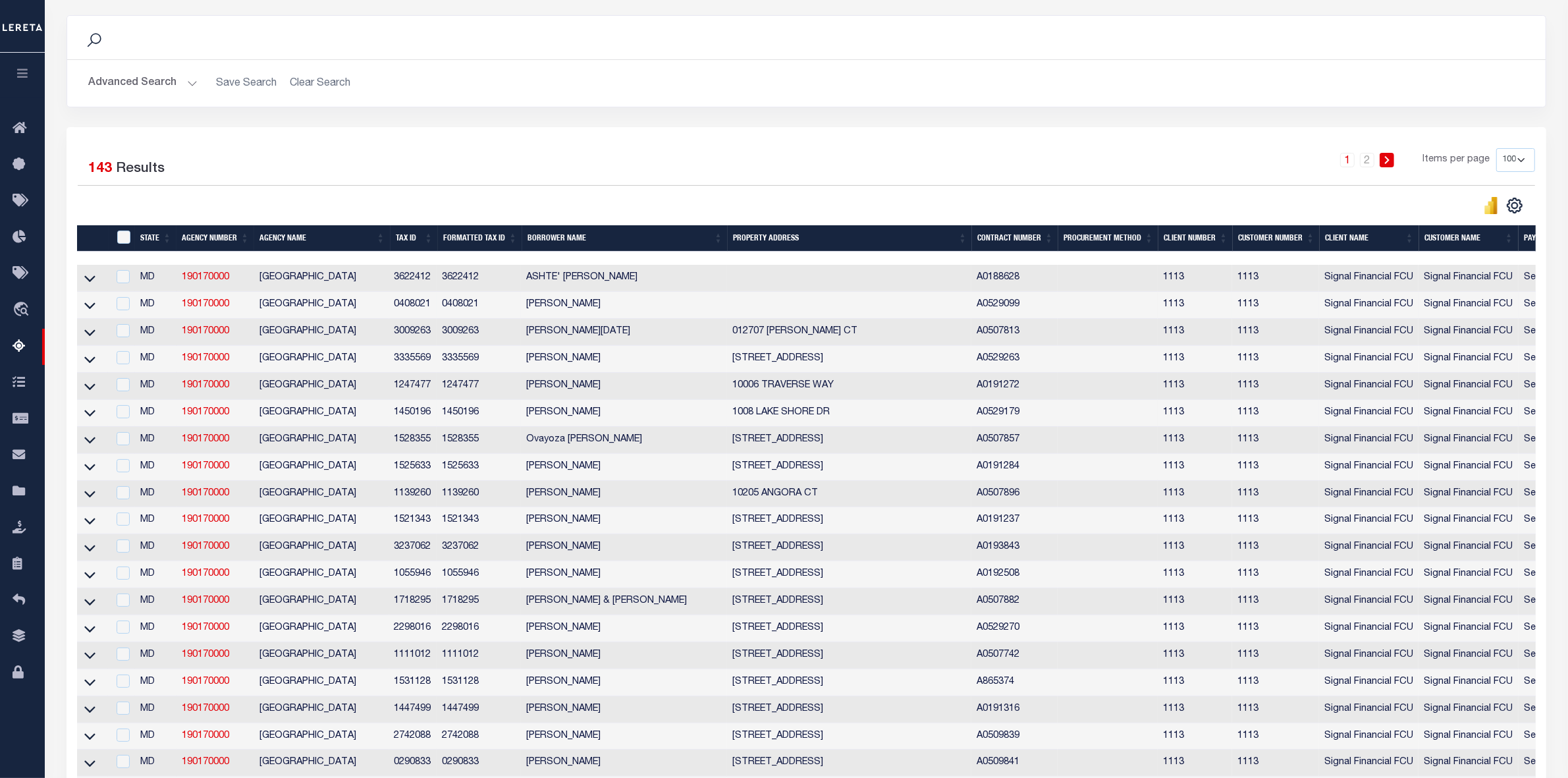
click at [554, 153] on div "1 2 Items per page 10 25 50 100 500" at bounding box center [991, 165] width 1088 height 34
click at [87, 282] on icon at bounding box center [90, 278] width 11 height 14
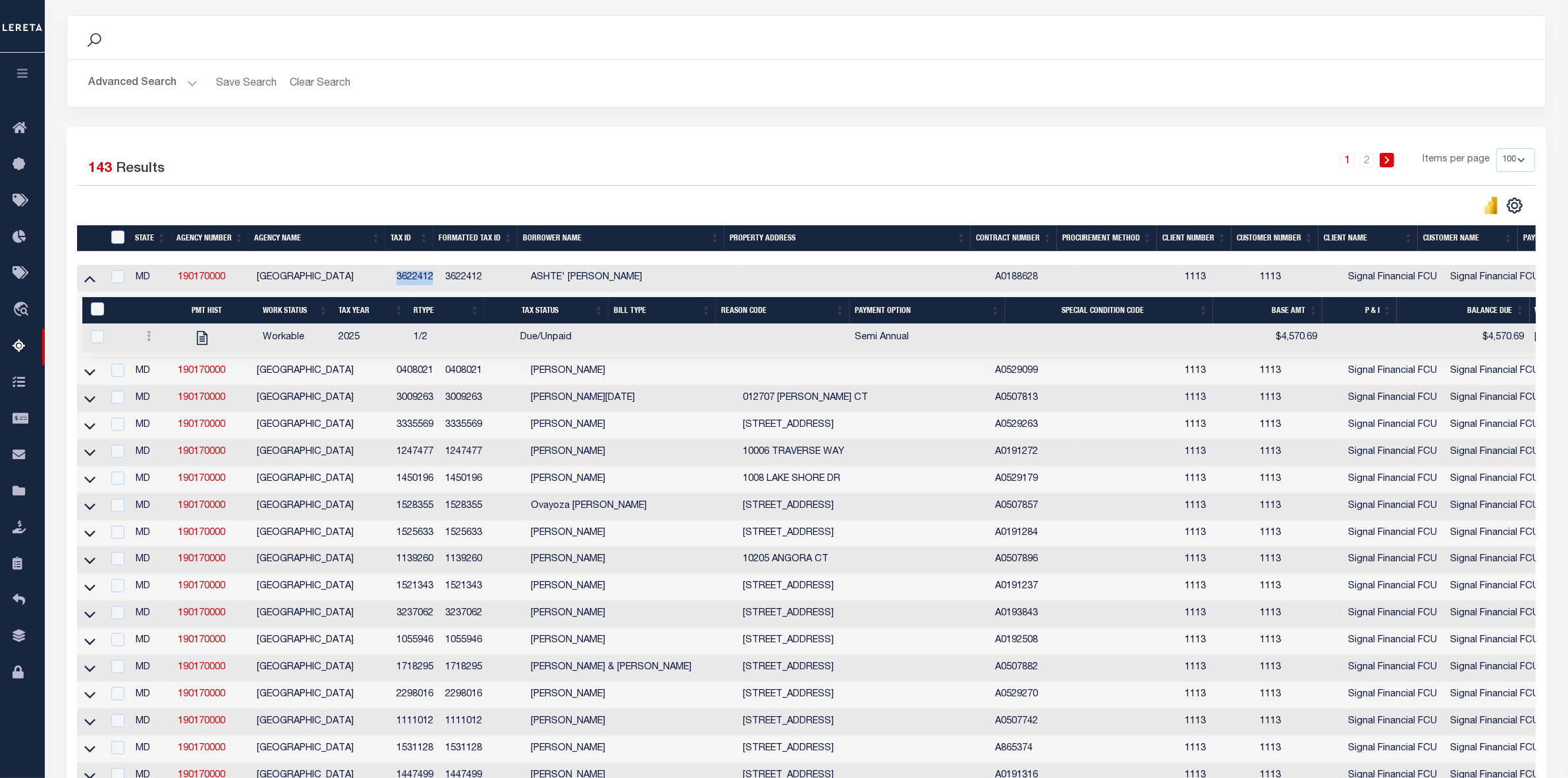
drag, startPoint x: 393, startPoint y: 281, endPoint x: 434, endPoint y: 283, distance: 41.0
click at [434, 283] on td "3622412" at bounding box center [415, 279] width 49 height 27
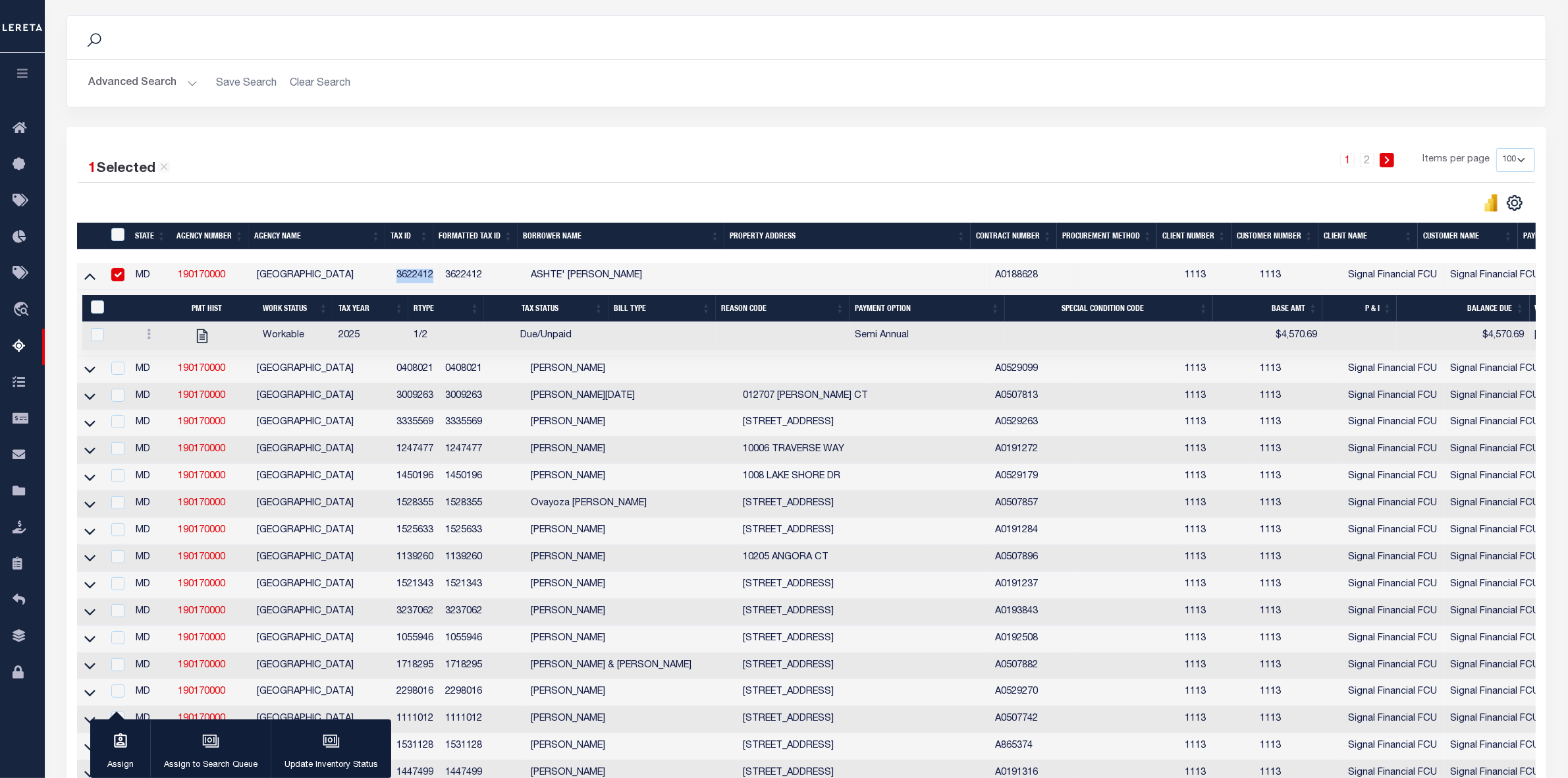
copy td "3622412"
drag, startPoint x: 176, startPoint y: 276, endPoint x: 232, endPoint y: 275, distance: 56.0
click at [232, 275] on td "190170000" at bounding box center [212, 276] width 79 height 27
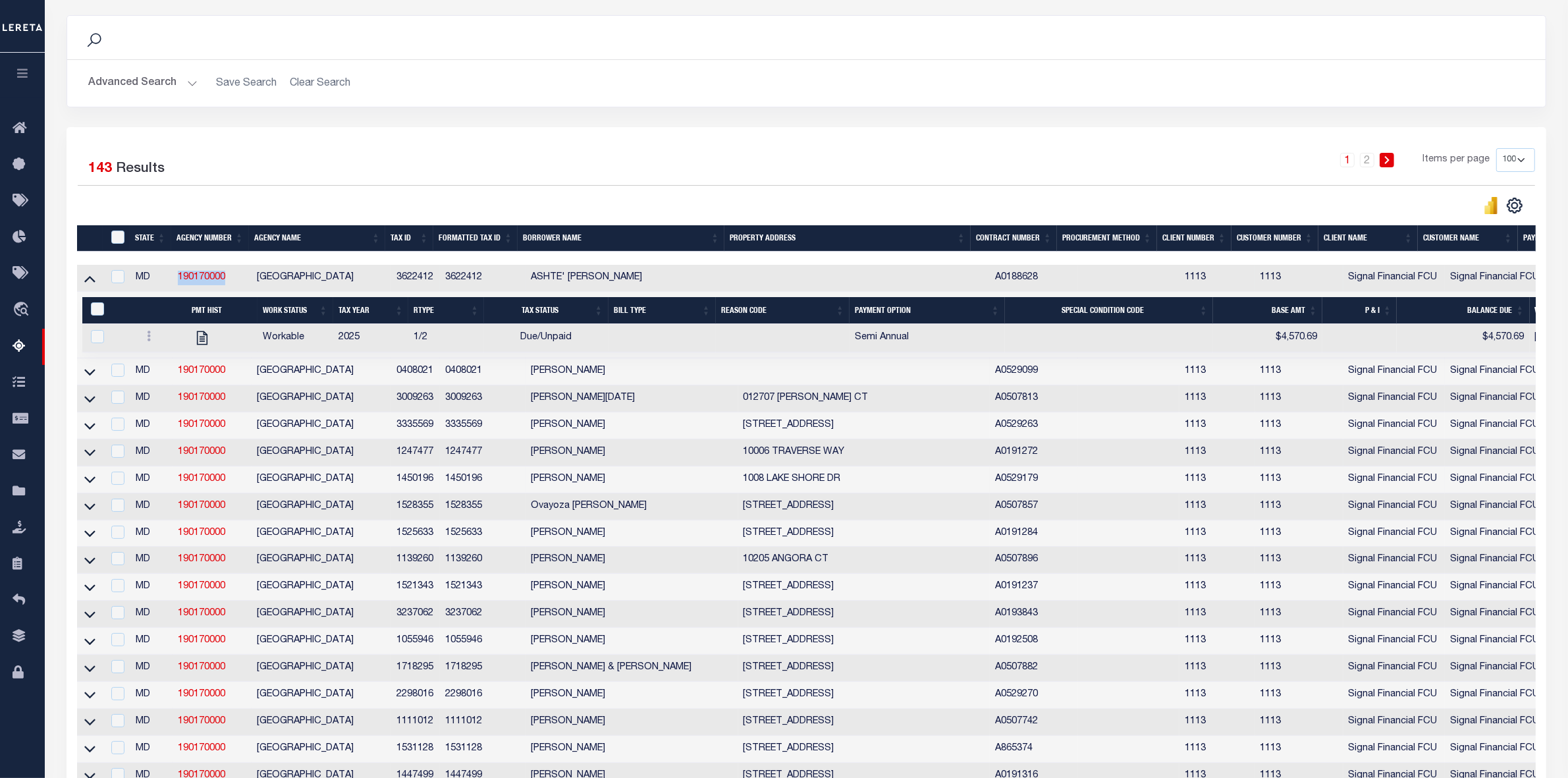
copy link "190170000"
drag, startPoint x: 390, startPoint y: 278, endPoint x: 439, endPoint y: 282, distance: 49.2
click at [439, 282] on td "3622412" at bounding box center [415, 279] width 49 height 27
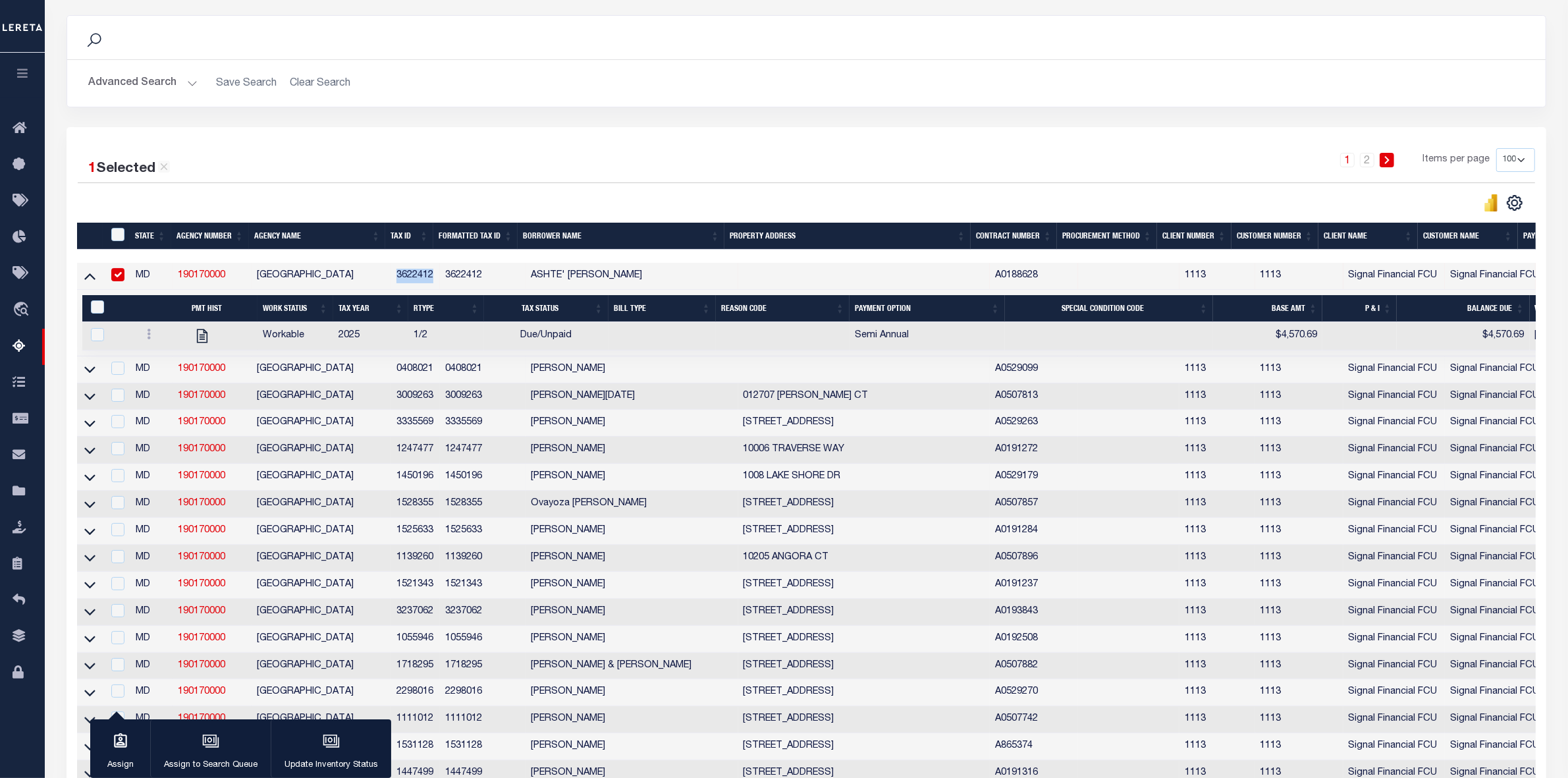
copy td "3622412"
click at [586, 166] on div "1 2 Items per page 10 25 50 100 500" at bounding box center [991, 165] width 1088 height 34
drag, startPoint x: 390, startPoint y: 275, endPoint x: 441, endPoint y: 281, distance: 51.4
click at [441, 281] on tr "MD 190170000 PRINCE GEORGES COUNTY 3622412 3622412 ASHTE' K. COLLINS A0188628 1…" at bounding box center [946, 276] width 1739 height 27
copy tr "3622412"
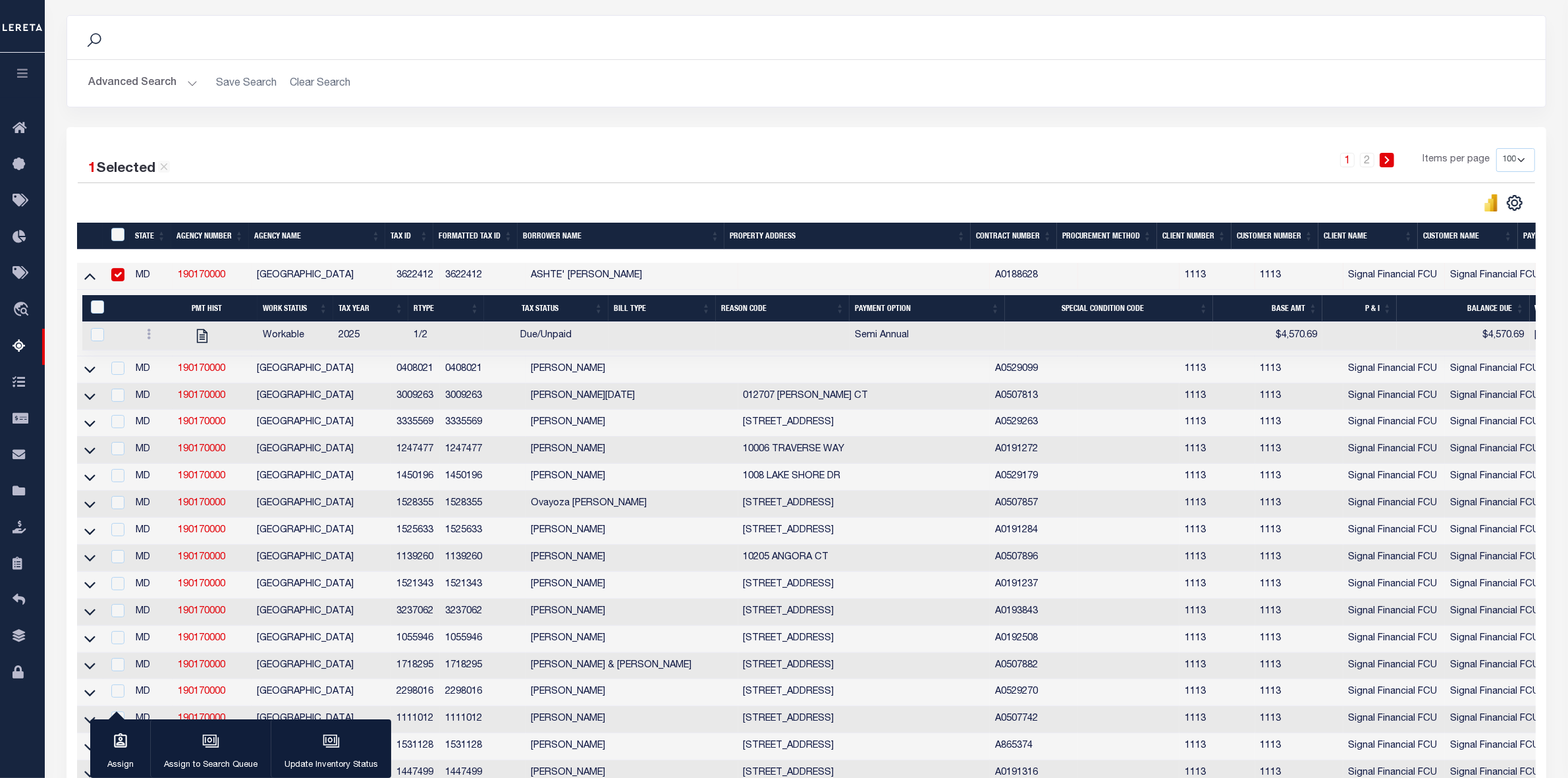
click at [116, 276] on input "checkbox" at bounding box center [118, 274] width 13 height 13
checkbox input "false"
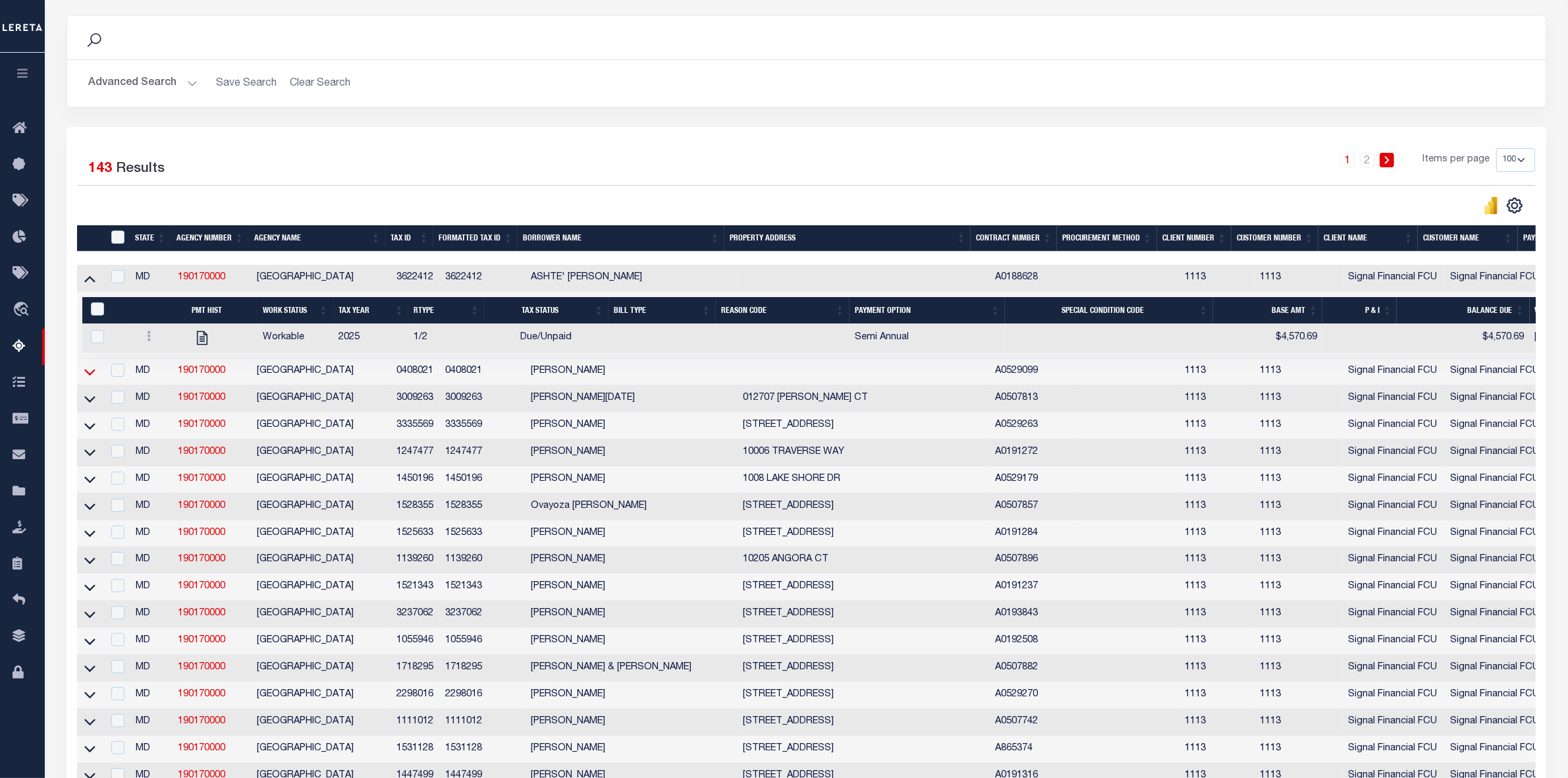
click at [90, 376] on icon at bounding box center [90, 372] width 11 height 14
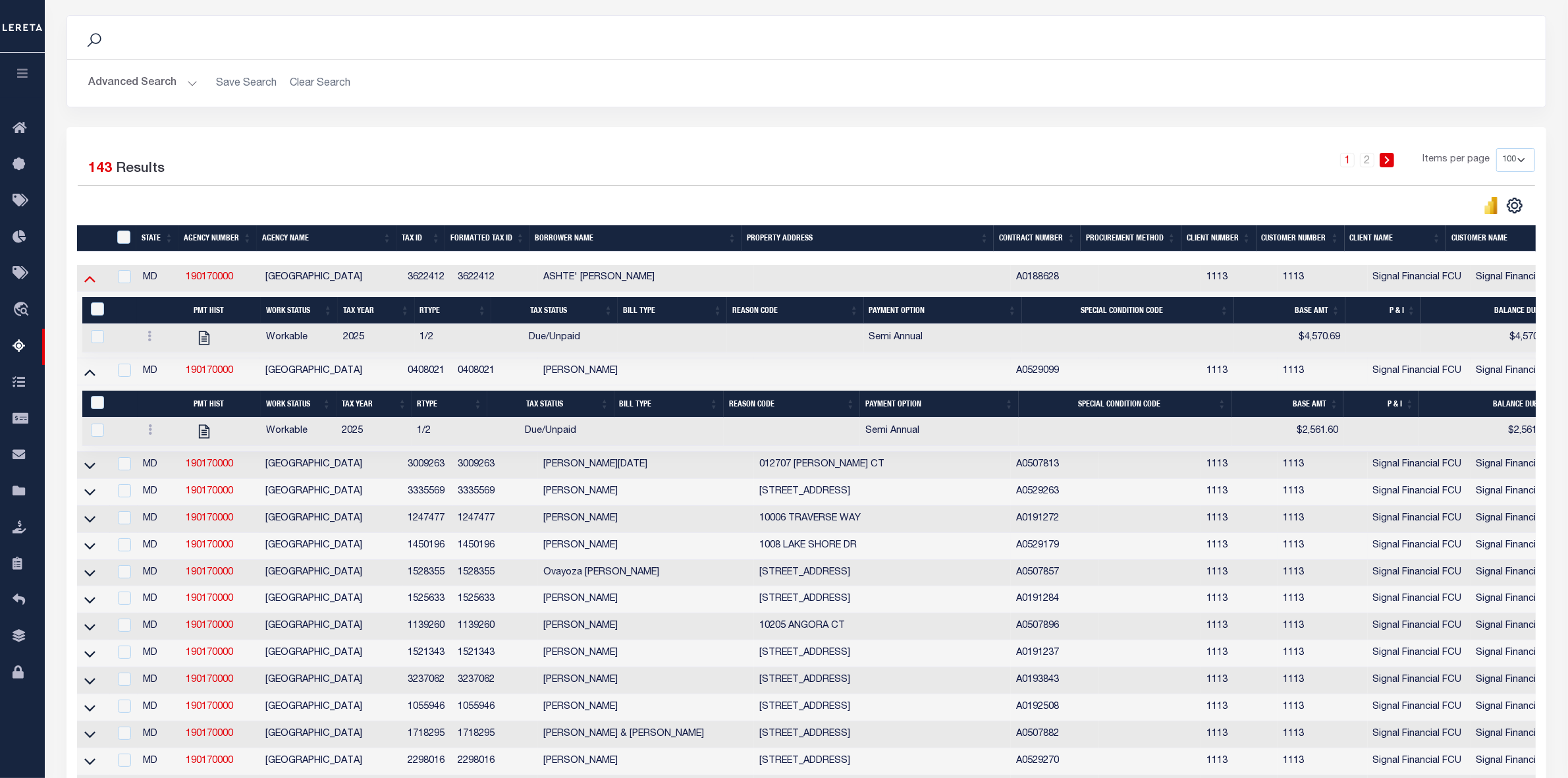
click at [90, 281] on icon at bounding box center [90, 278] width 11 height 14
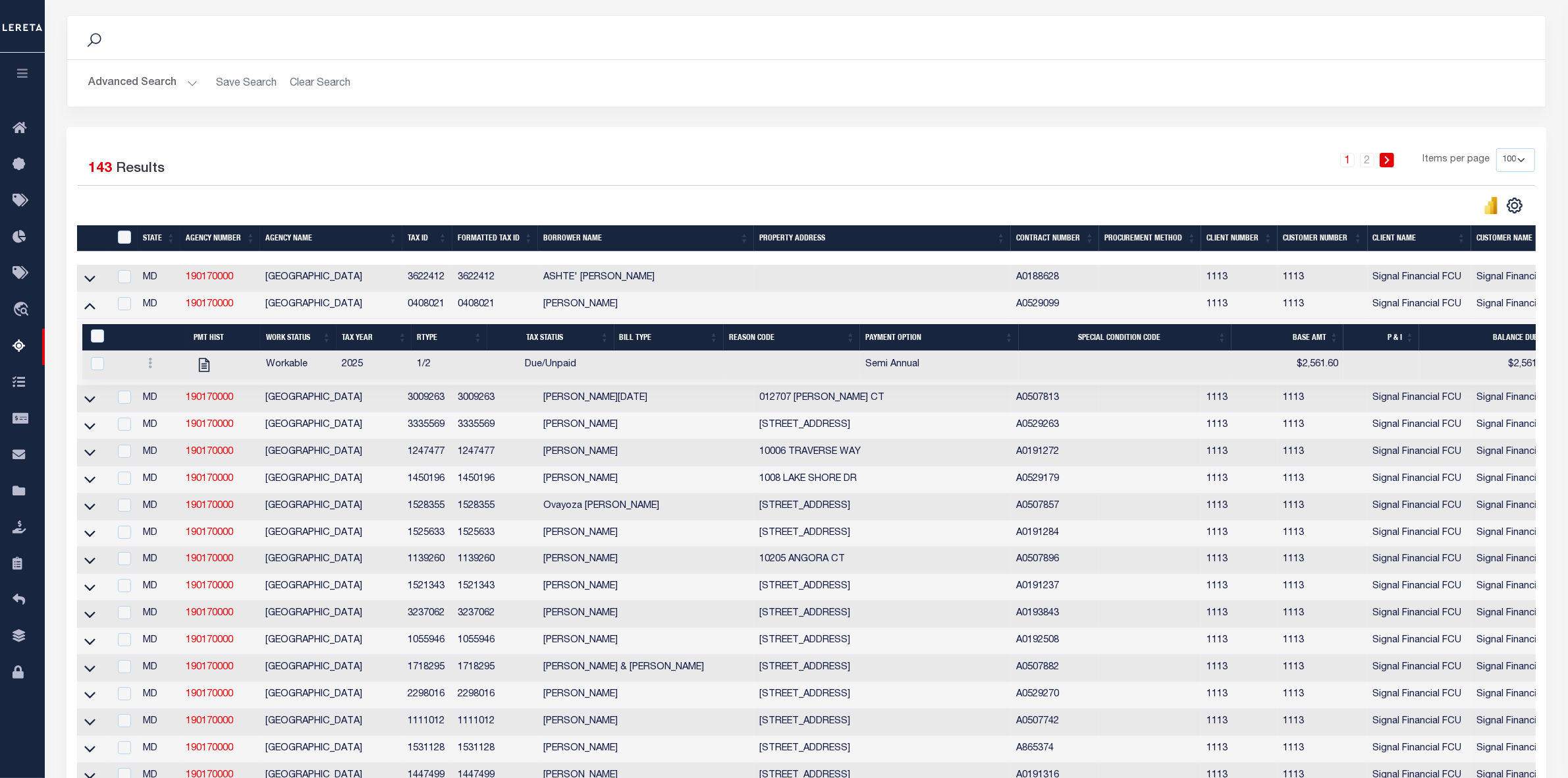
drag, startPoint x: 400, startPoint y: 304, endPoint x: 446, endPoint y: 304, distance: 46.0
click at [446, 304] on tr "MD 190170000 PRINCE GEORGES COUNTY 0408021 0408021 Katie Bostic A0529099 1113 1…" at bounding box center [962, 305] width 1771 height 27
copy tr "0408021"
click at [644, 206] on div at bounding box center [442, 206] width 729 height 18
drag, startPoint x: 406, startPoint y: 308, endPoint x: 442, endPoint y: 317, distance: 37.1
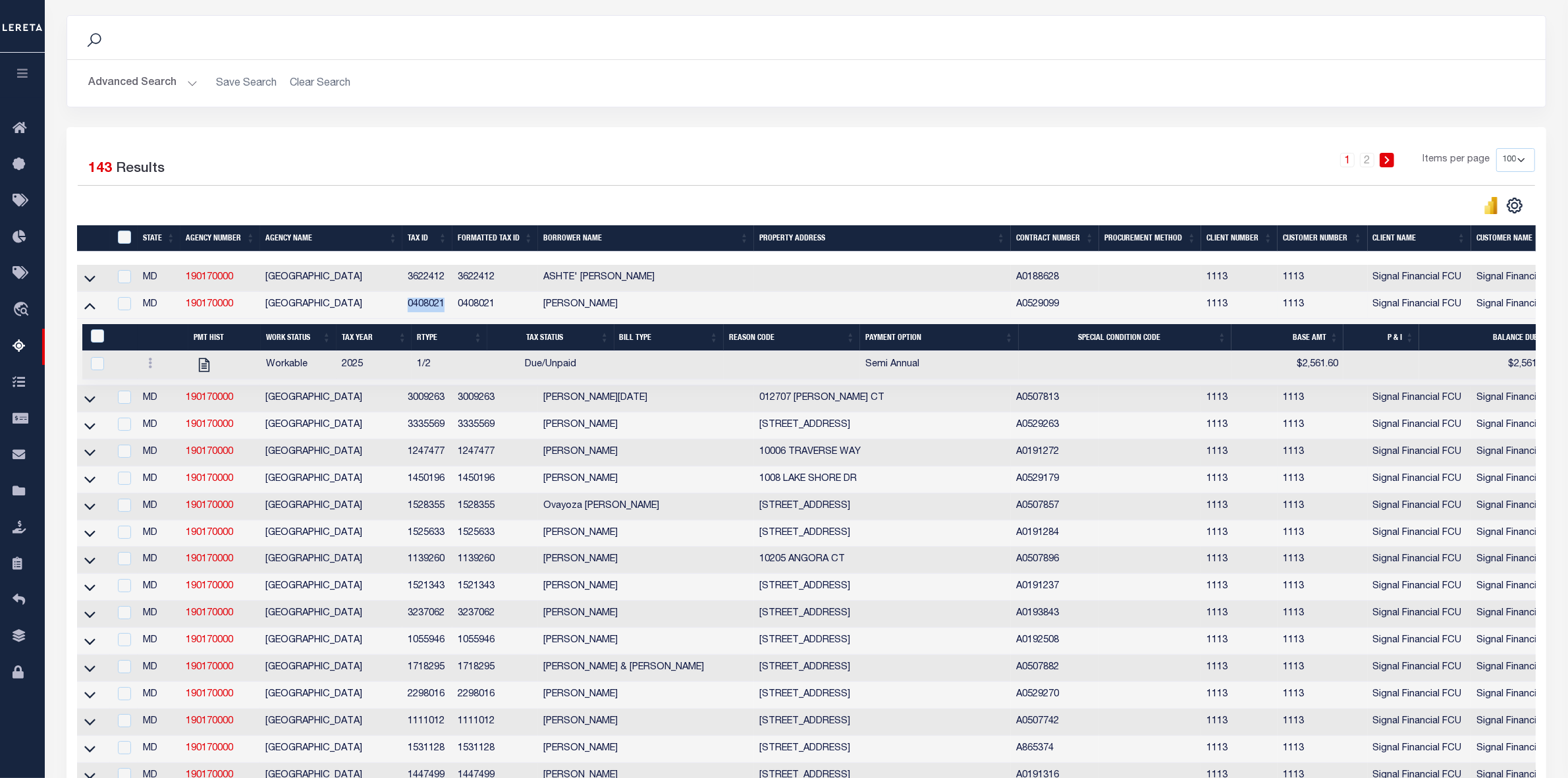
click at [442, 317] on td "0408021" at bounding box center [427, 305] width 49 height 27
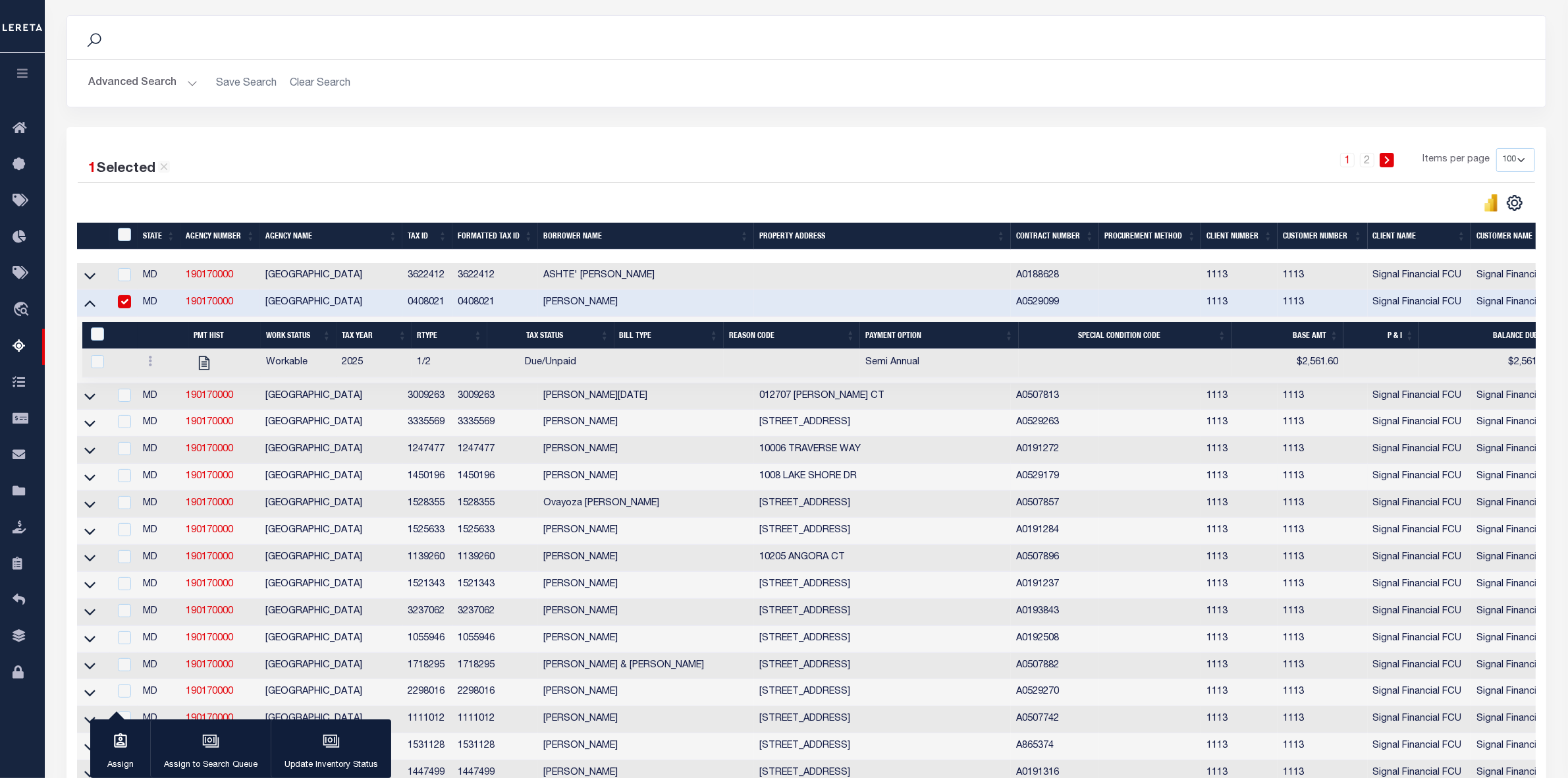
click at [472, 180] on div "1 2 Items per page 10 25 50 100 500" at bounding box center [991, 165] width 1088 height 34
drag, startPoint x: 402, startPoint y: 304, endPoint x: 445, endPoint y: 304, distance: 43.0
click at [445, 304] on td "0408021" at bounding box center [427, 304] width 49 height 27
checkbox input "false"
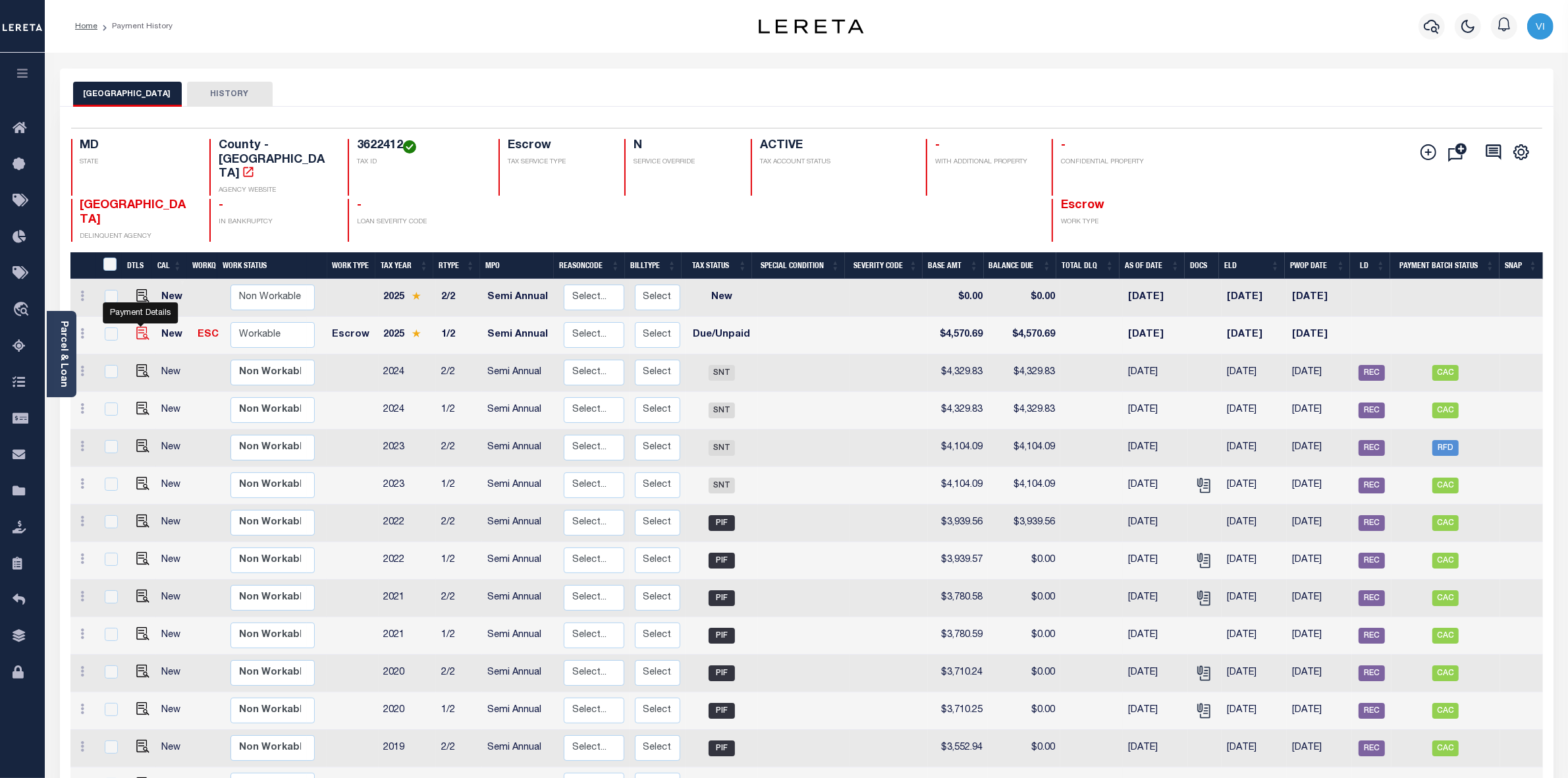
click at [140, 326] on img "" at bounding box center [143, 332] width 13 height 13
checkbox input "true"
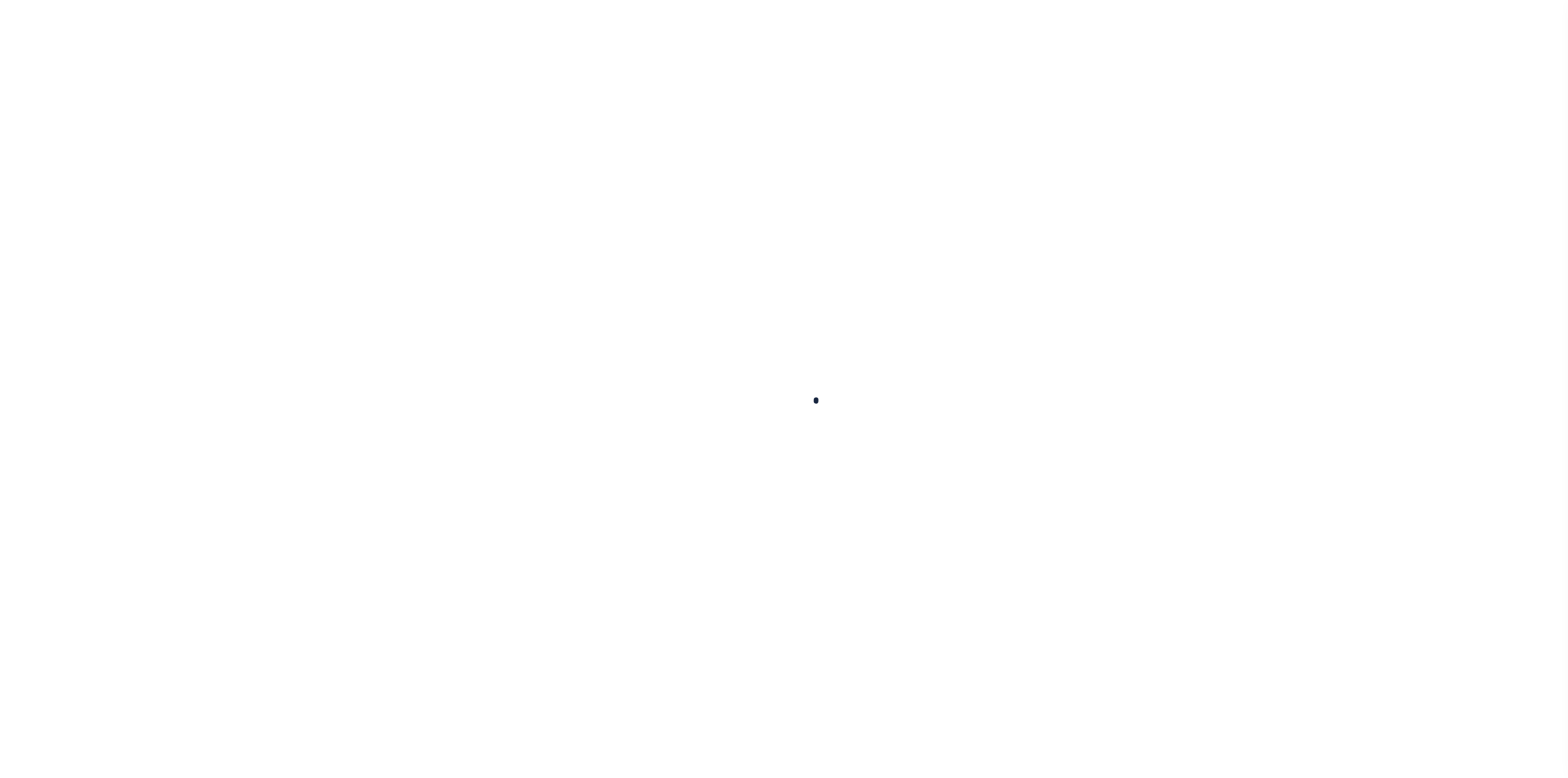
checkbox input "false"
type input "Semi Annual"
type input "[DATE]"
select select "DUE"
type input "$4,570.69"
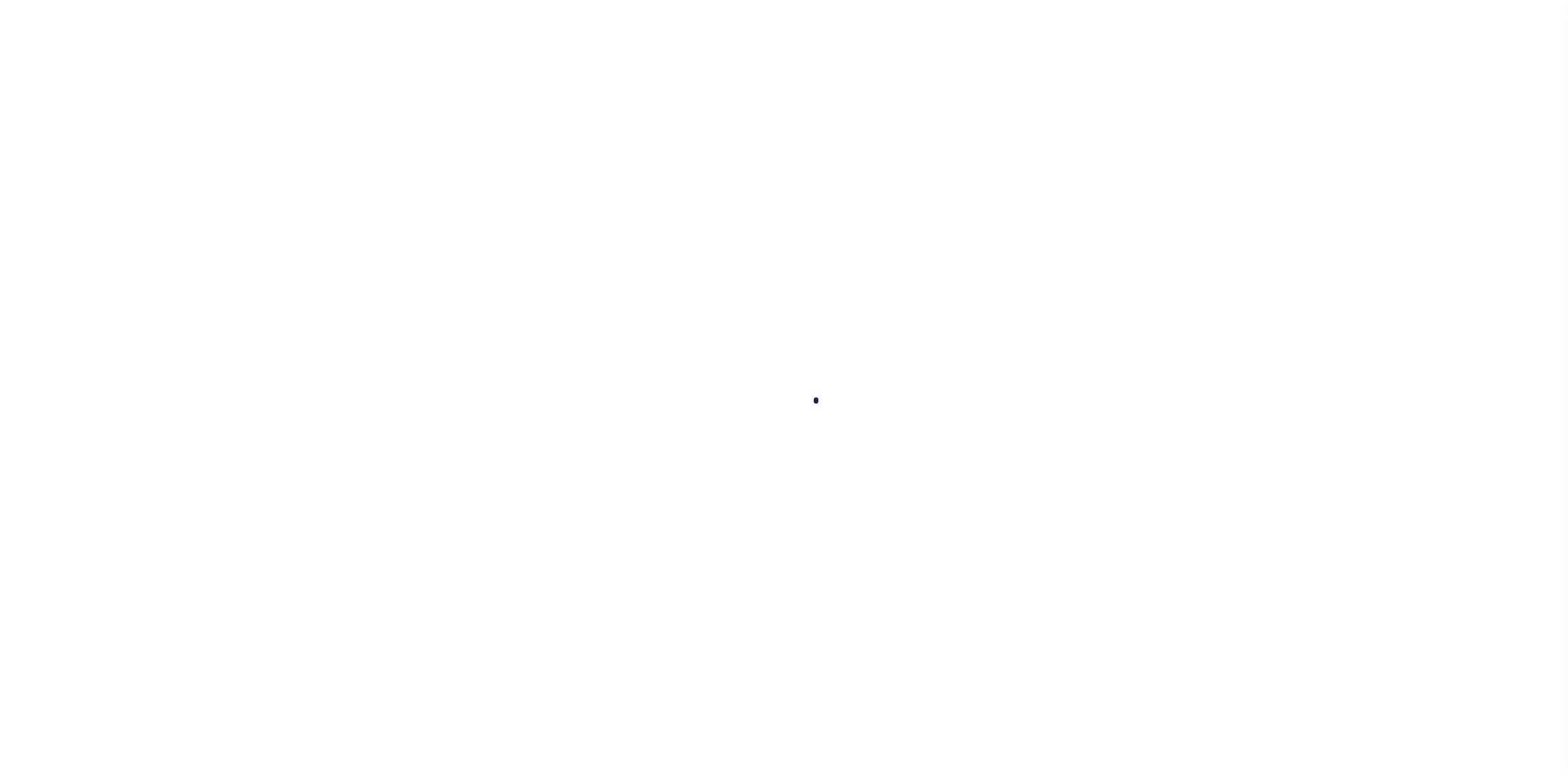
type input "$4,570.69"
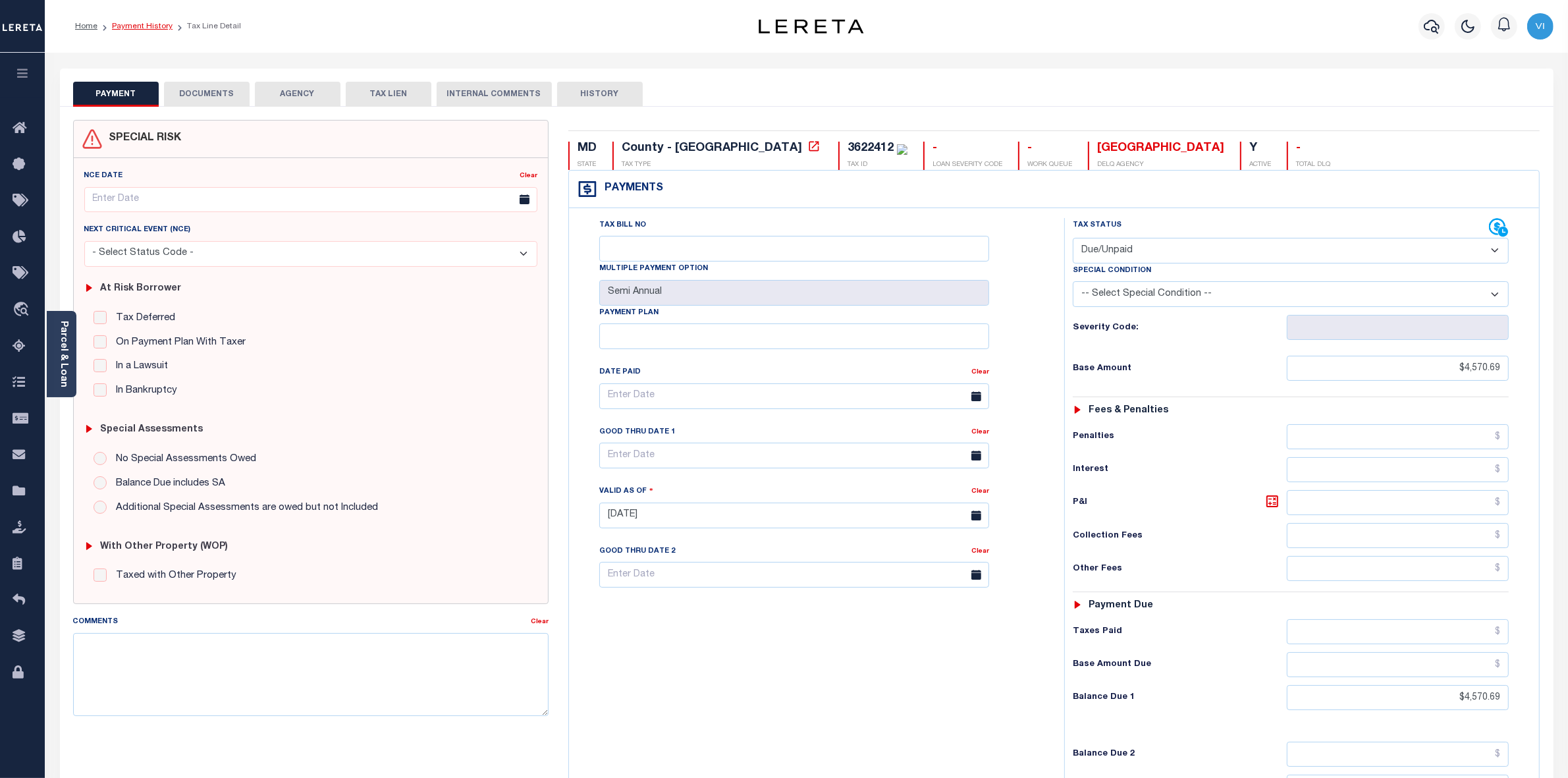
click at [131, 24] on link "Payment History" at bounding box center [142, 26] width 61 height 8
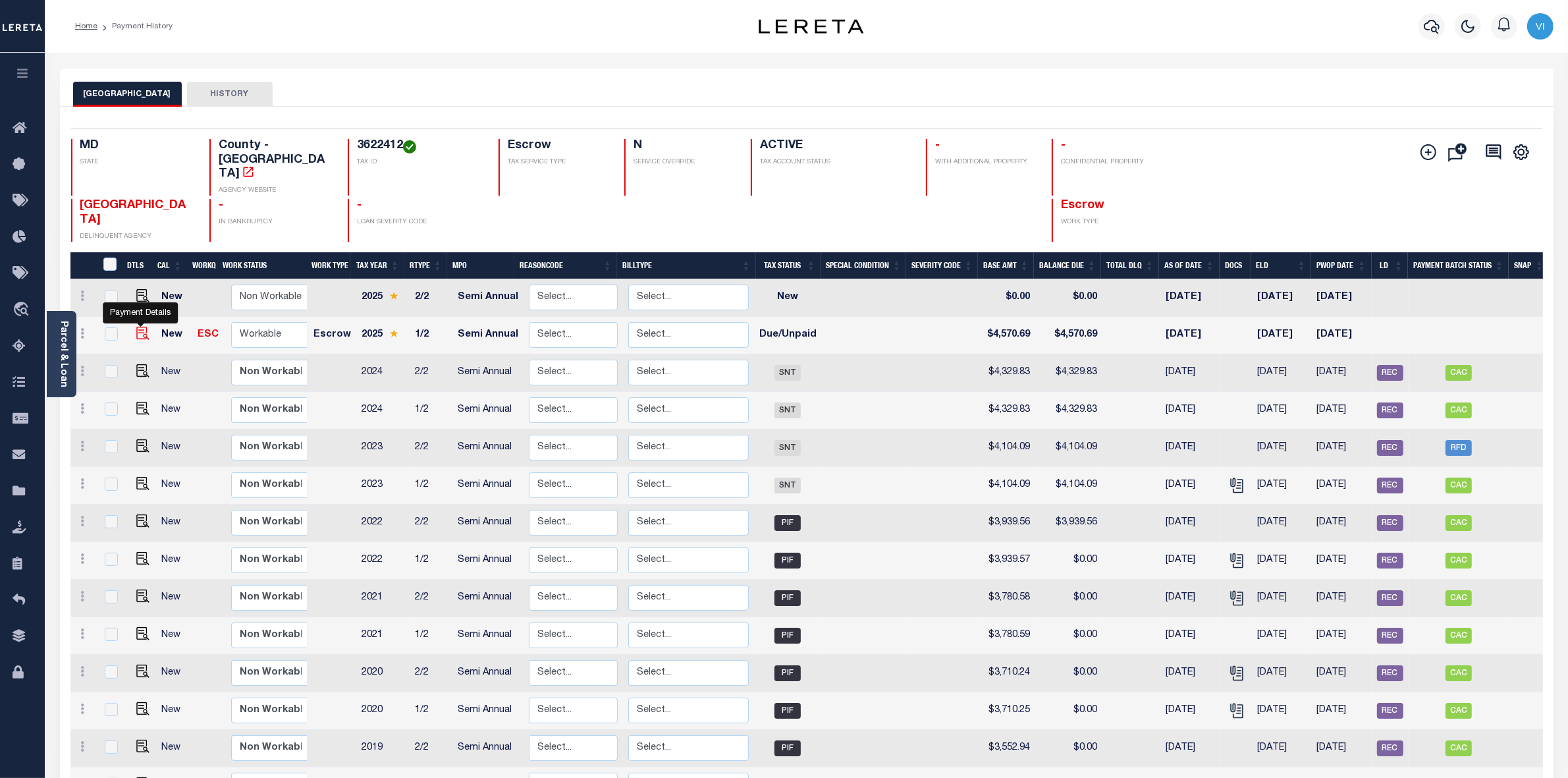
click at [142, 326] on img "" at bounding box center [143, 332] width 13 height 13
checkbox input "true"
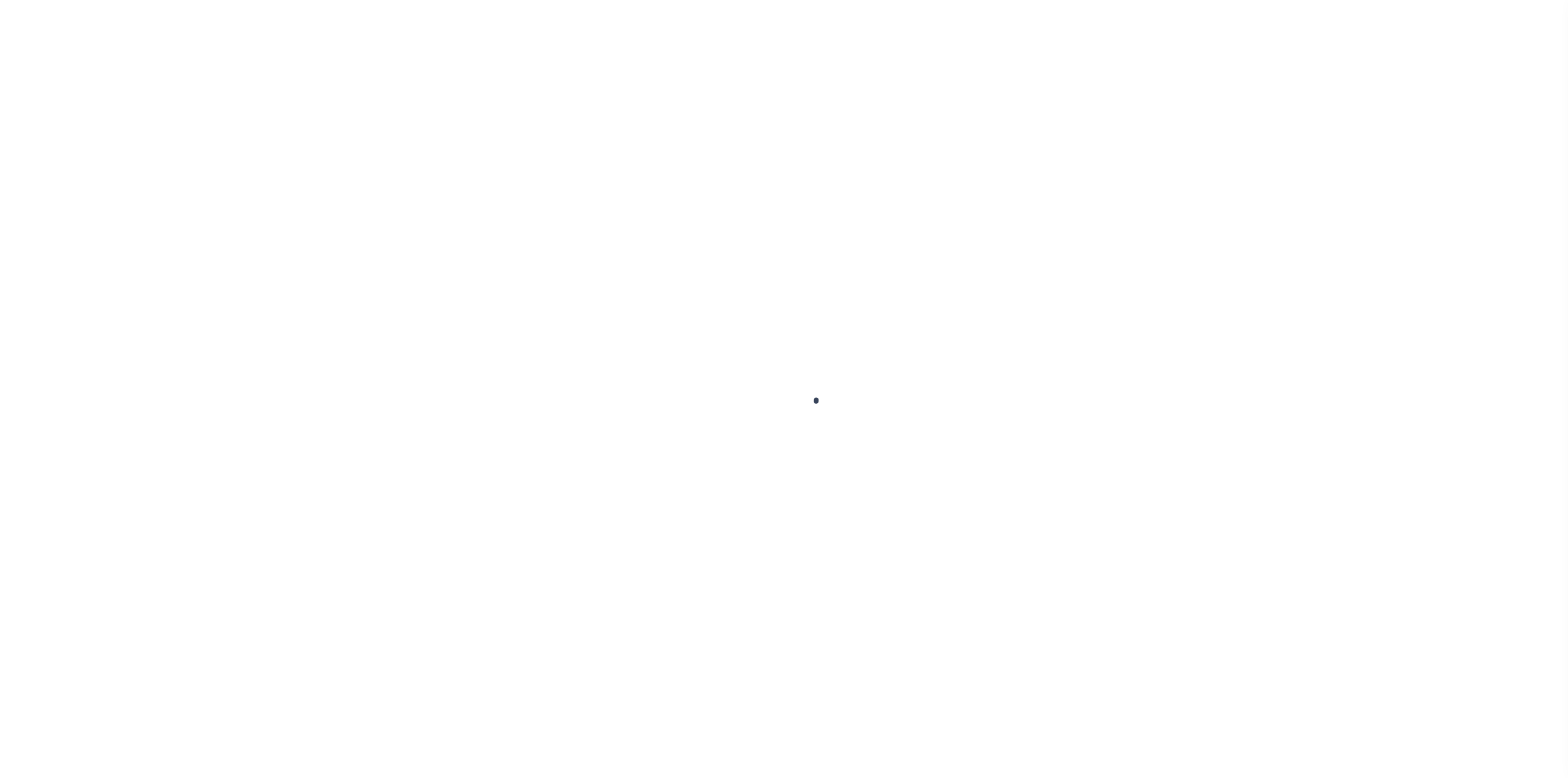
select select "DUE"
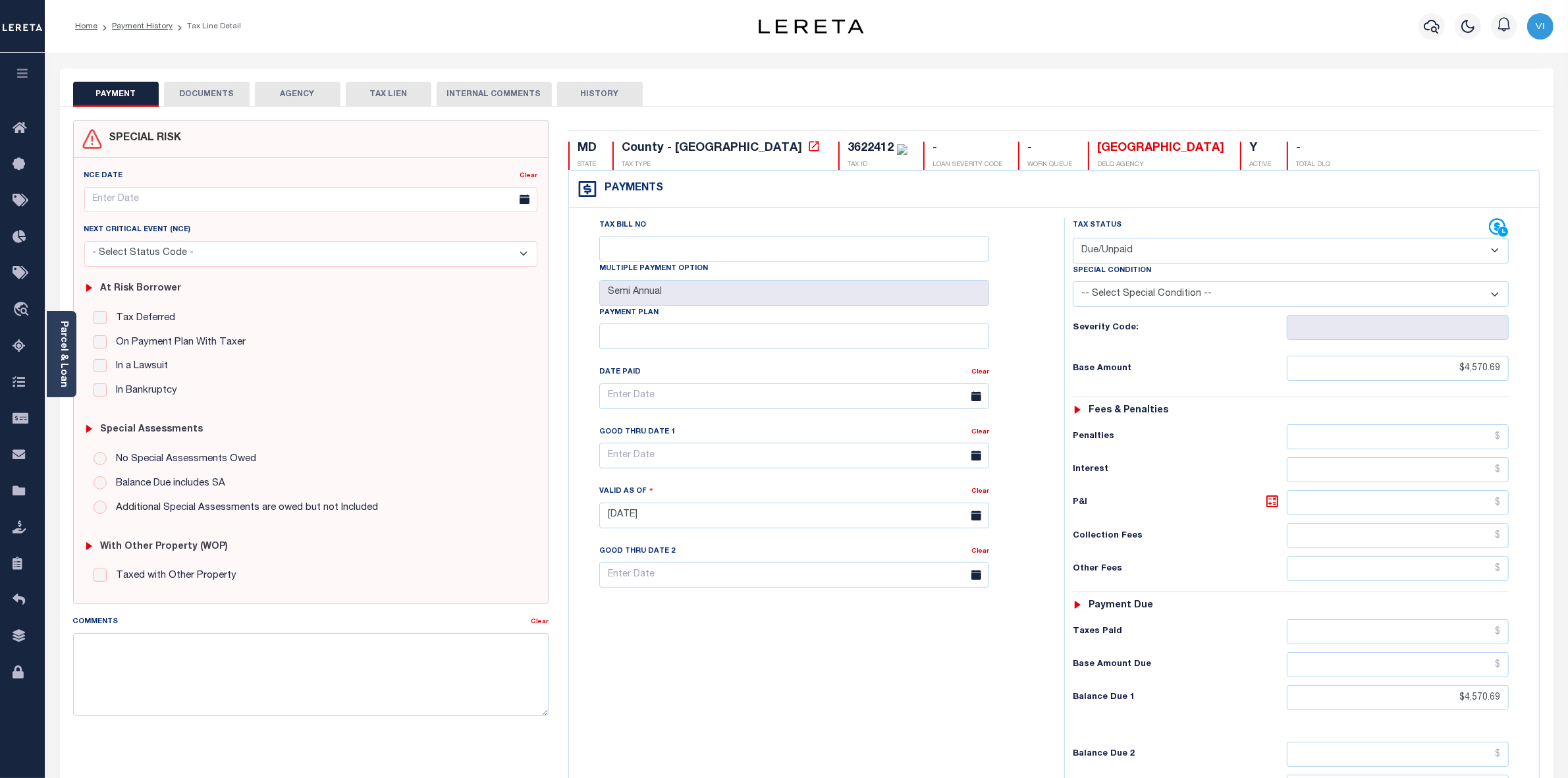
click at [207, 91] on button "DOCUMENTS" at bounding box center [207, 94] width 86 height 25
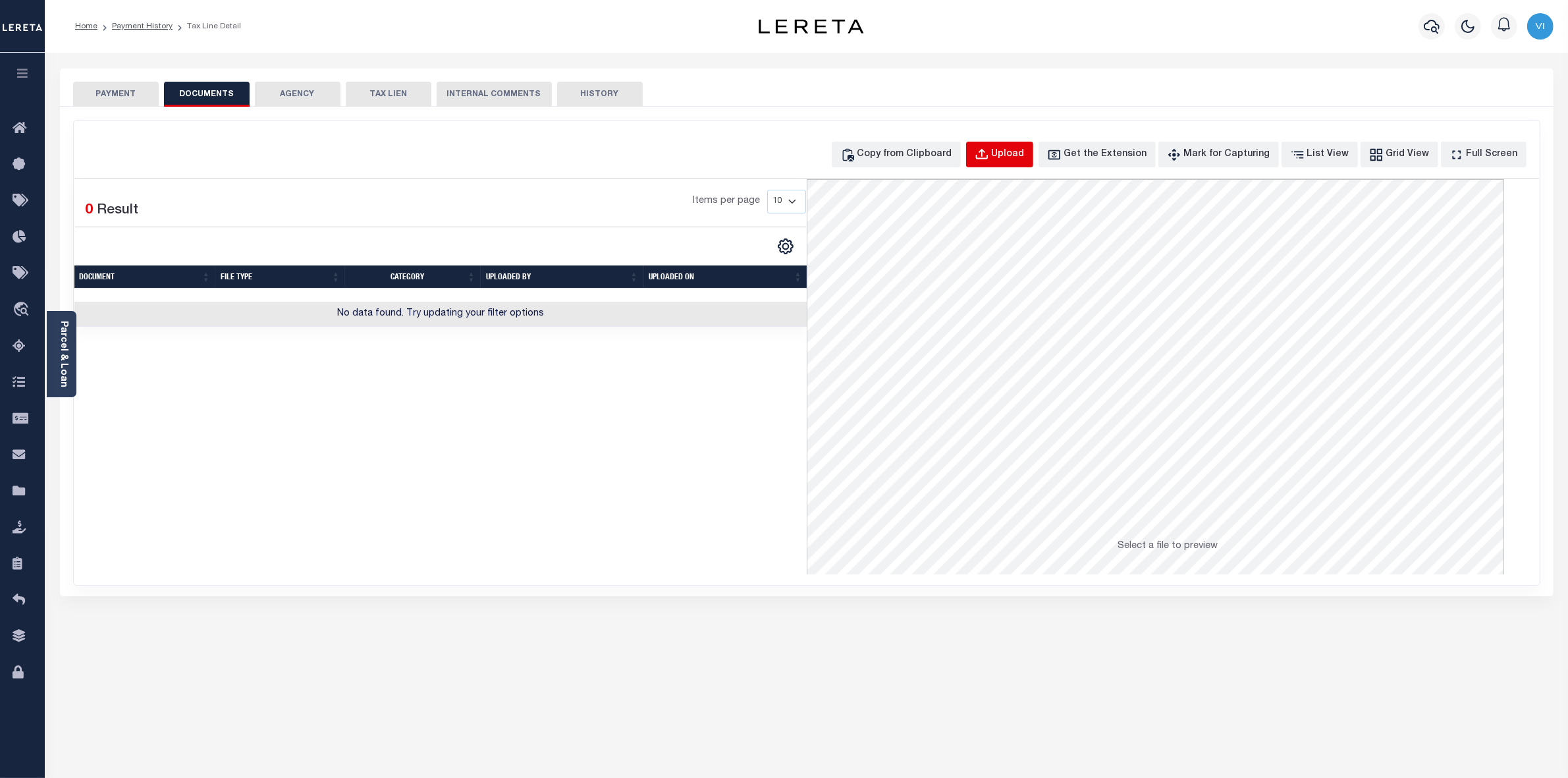
click at [1016, 156] on div "Upload" at bounding box center [1008, 154] width 33 height 14
select select "POP"
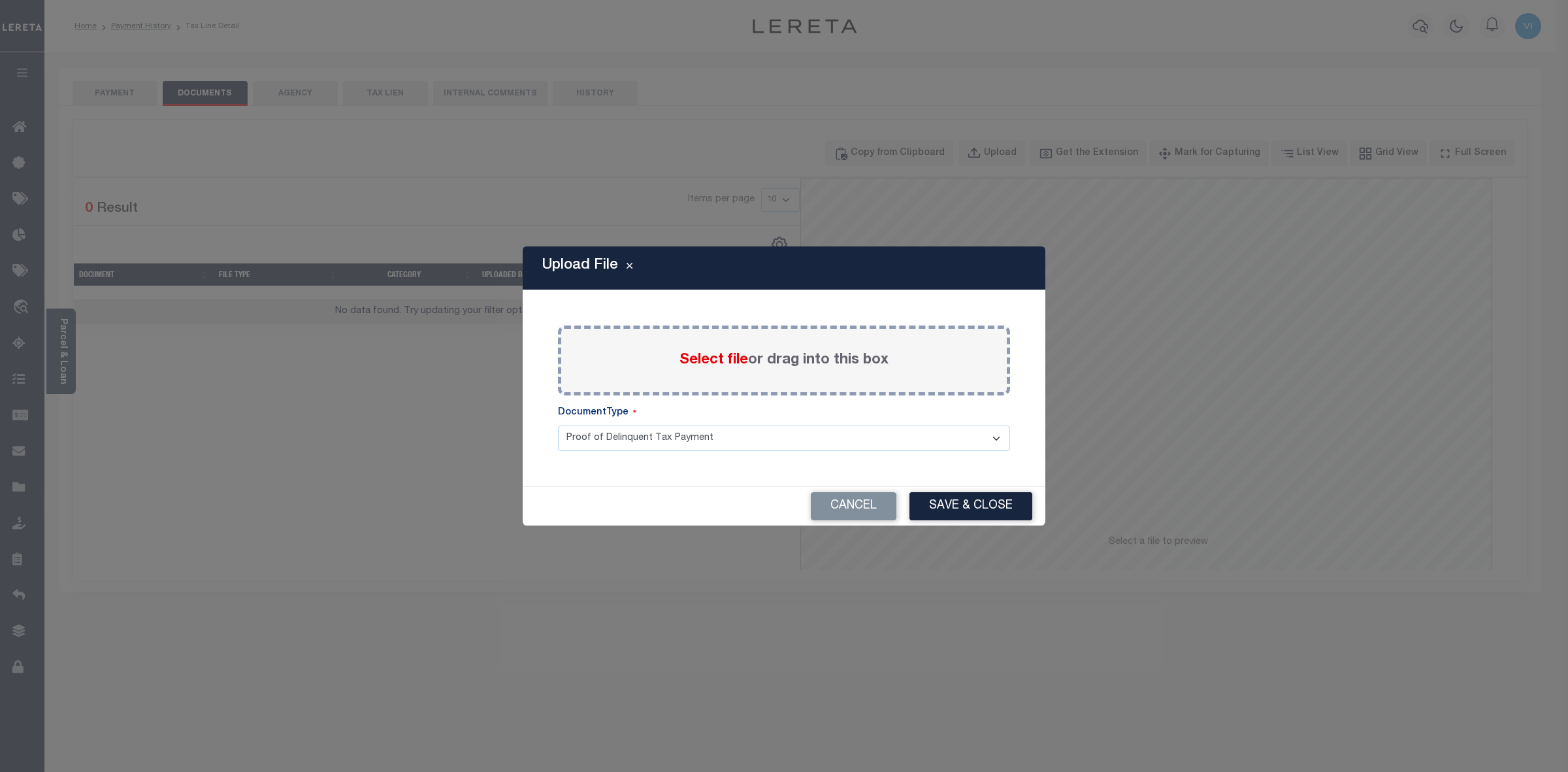
click at [707, 357] on span "Select file" at bounding box center [713, 359] width 69 height 14
click at [0, 0] on input "Select file or drag into this box" at bounding box center [0, 0] width 0 height 0
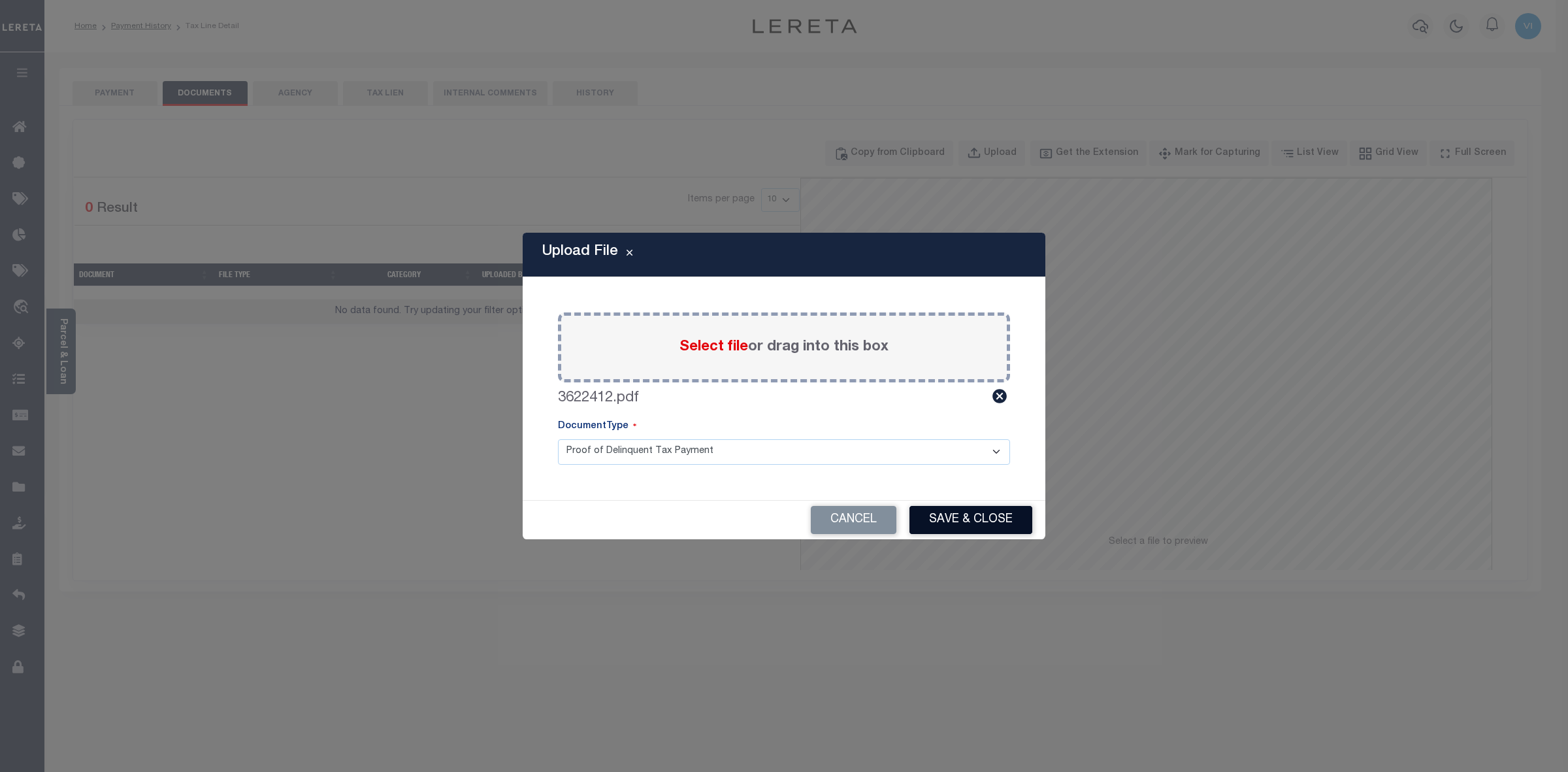
click at [949, 520] on button "Save & Close" at bounding box center [971, 519] width 123 height 28
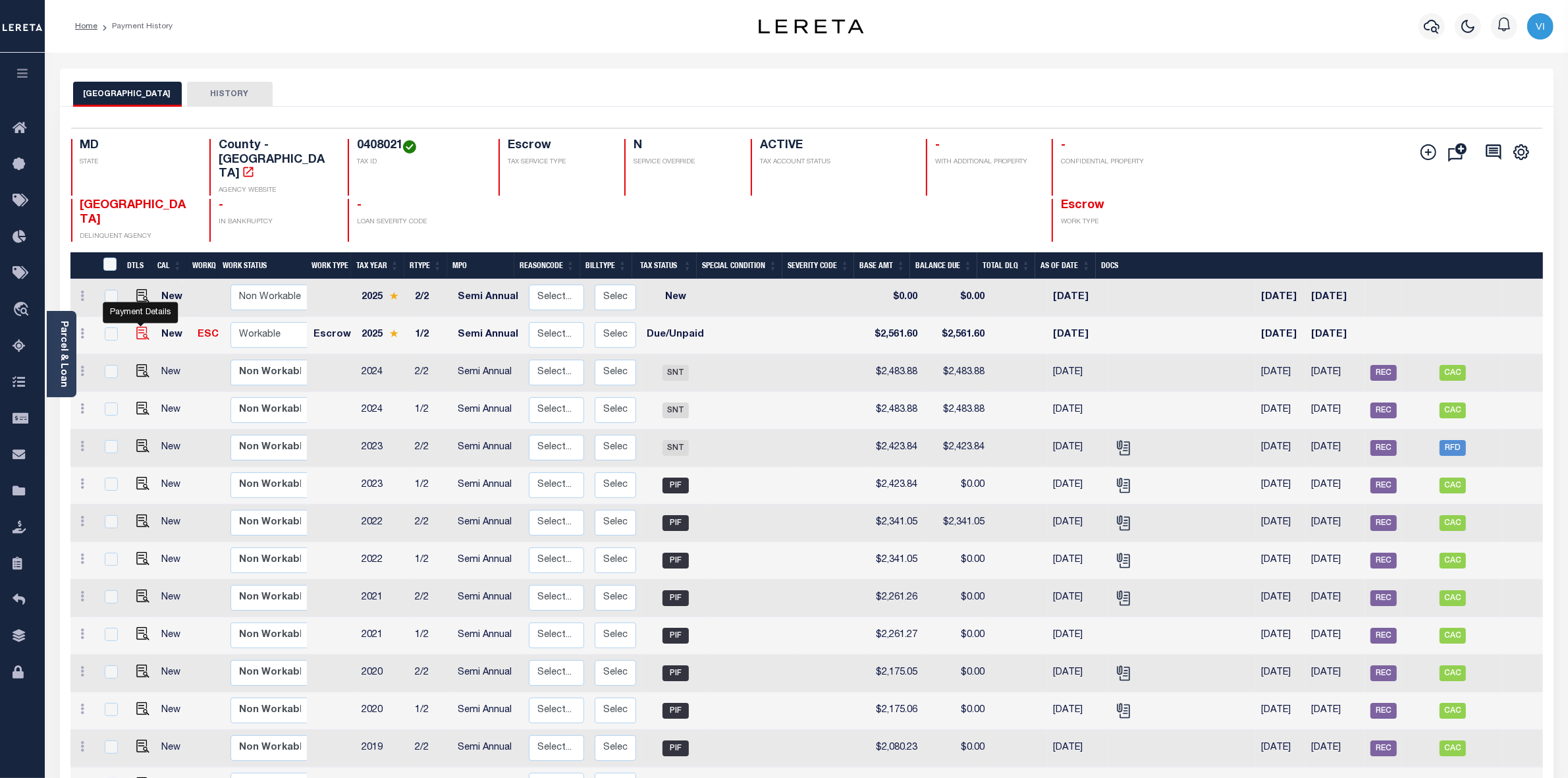
click at [138, 326] on img "" at bounding box center [143, 332] width 13 height 13
checkbox input "true"
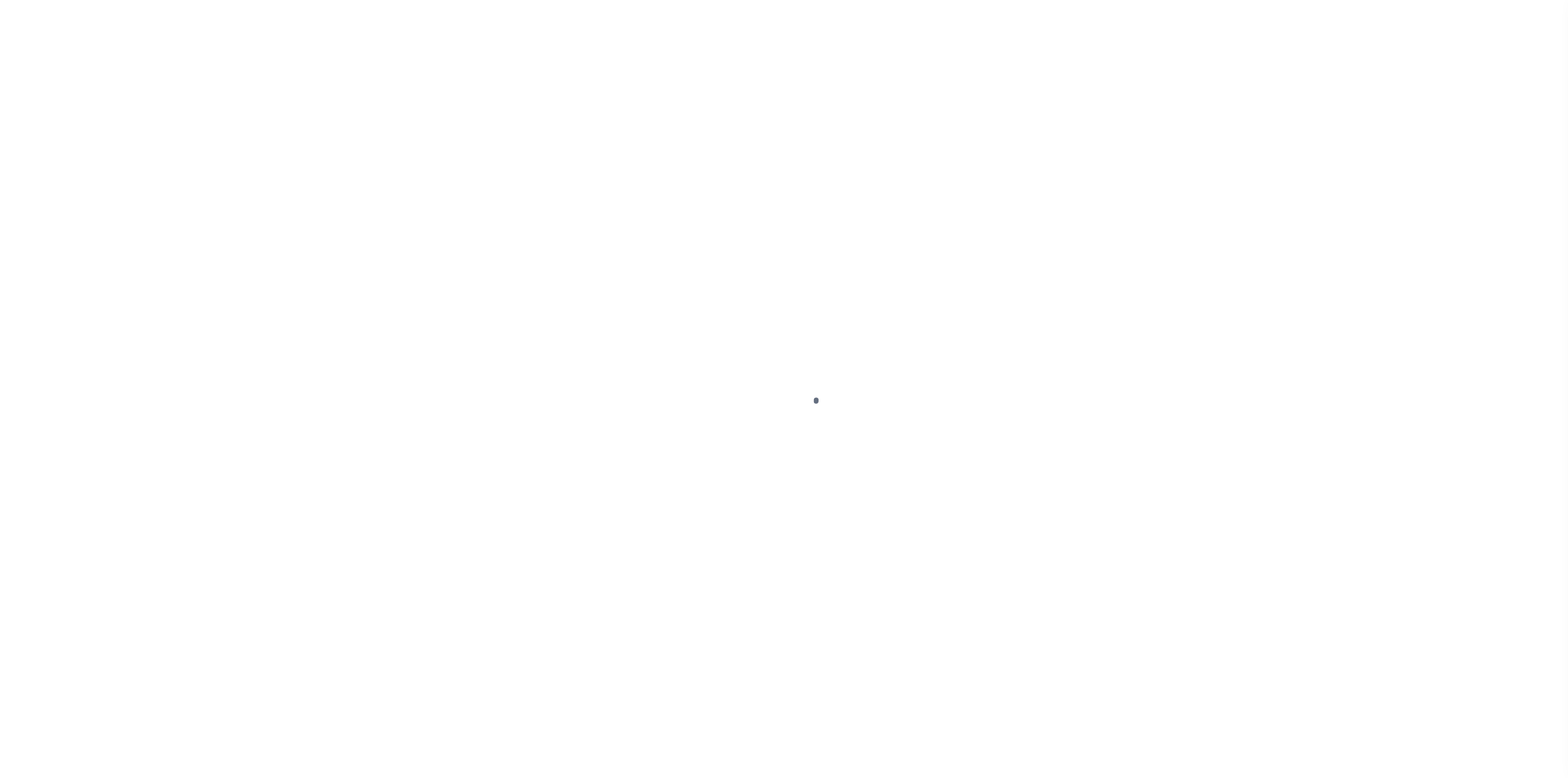
select select "DUE"
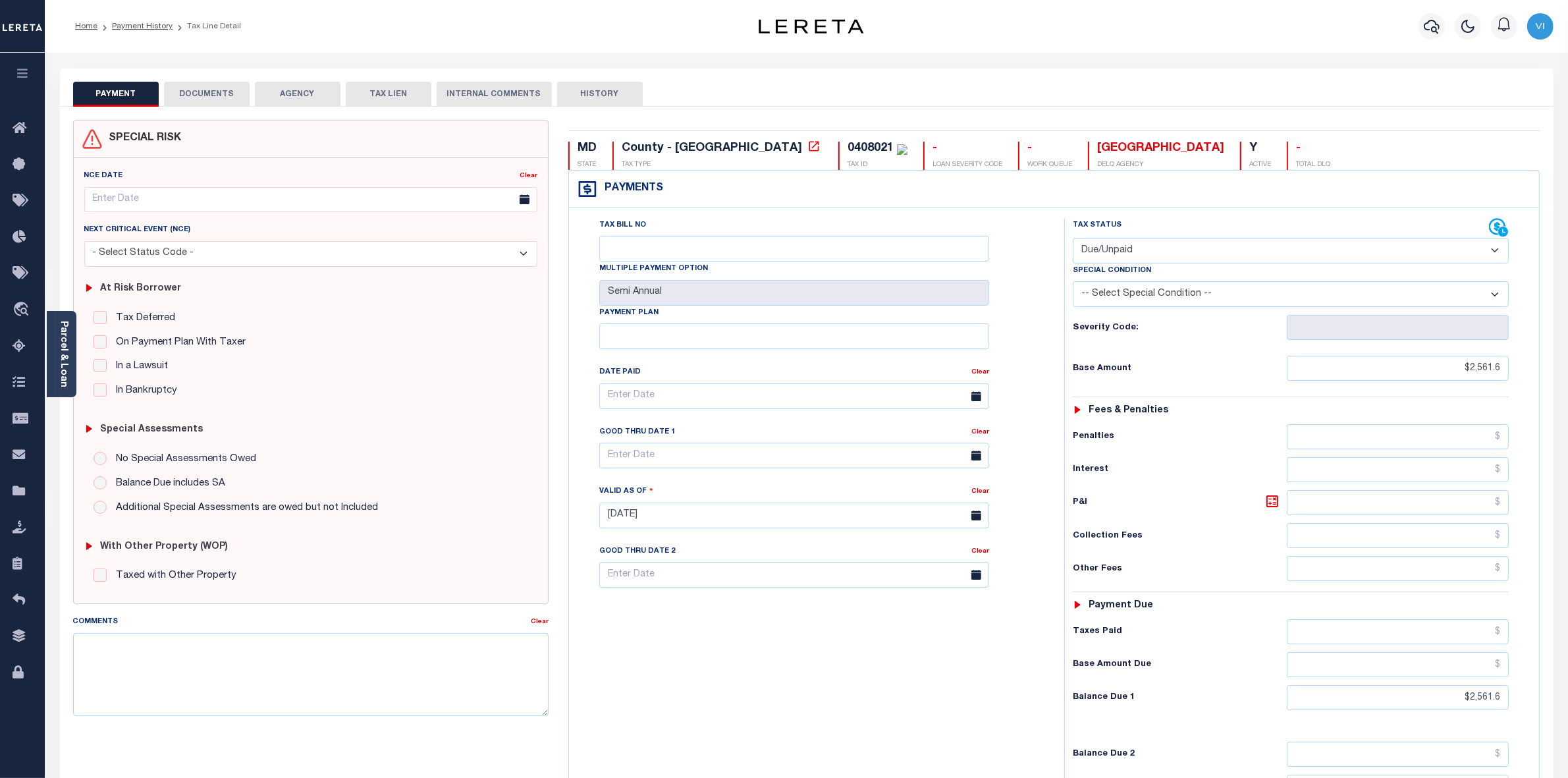
click at [213, 90] on button "DOCUMENTS" at bounding box center [207, 94] width 86 height 25
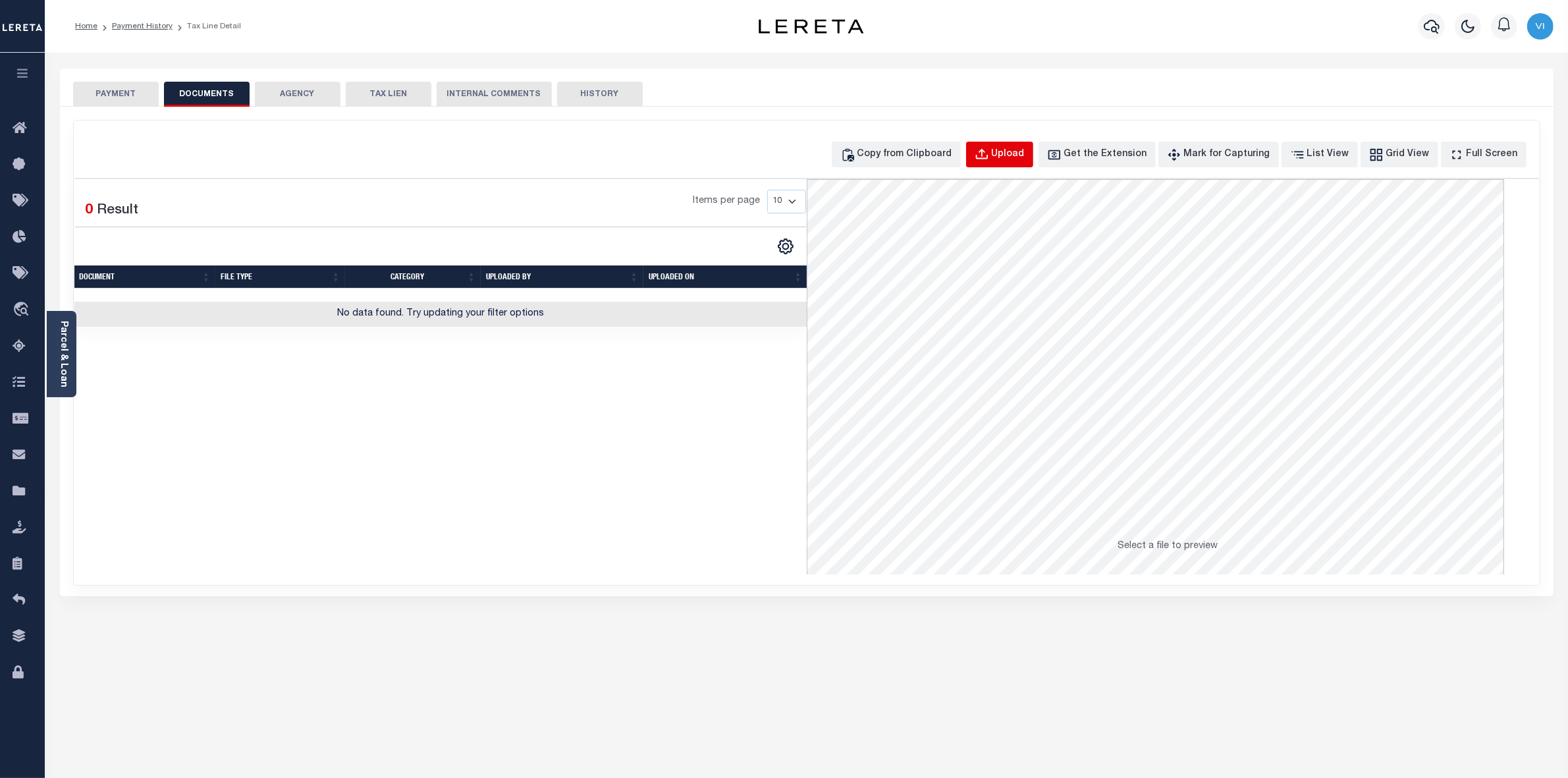
click at [1025, 155] on div "Upload" at bounding box center [1008, 154] width 33 height 14
select select "POP"
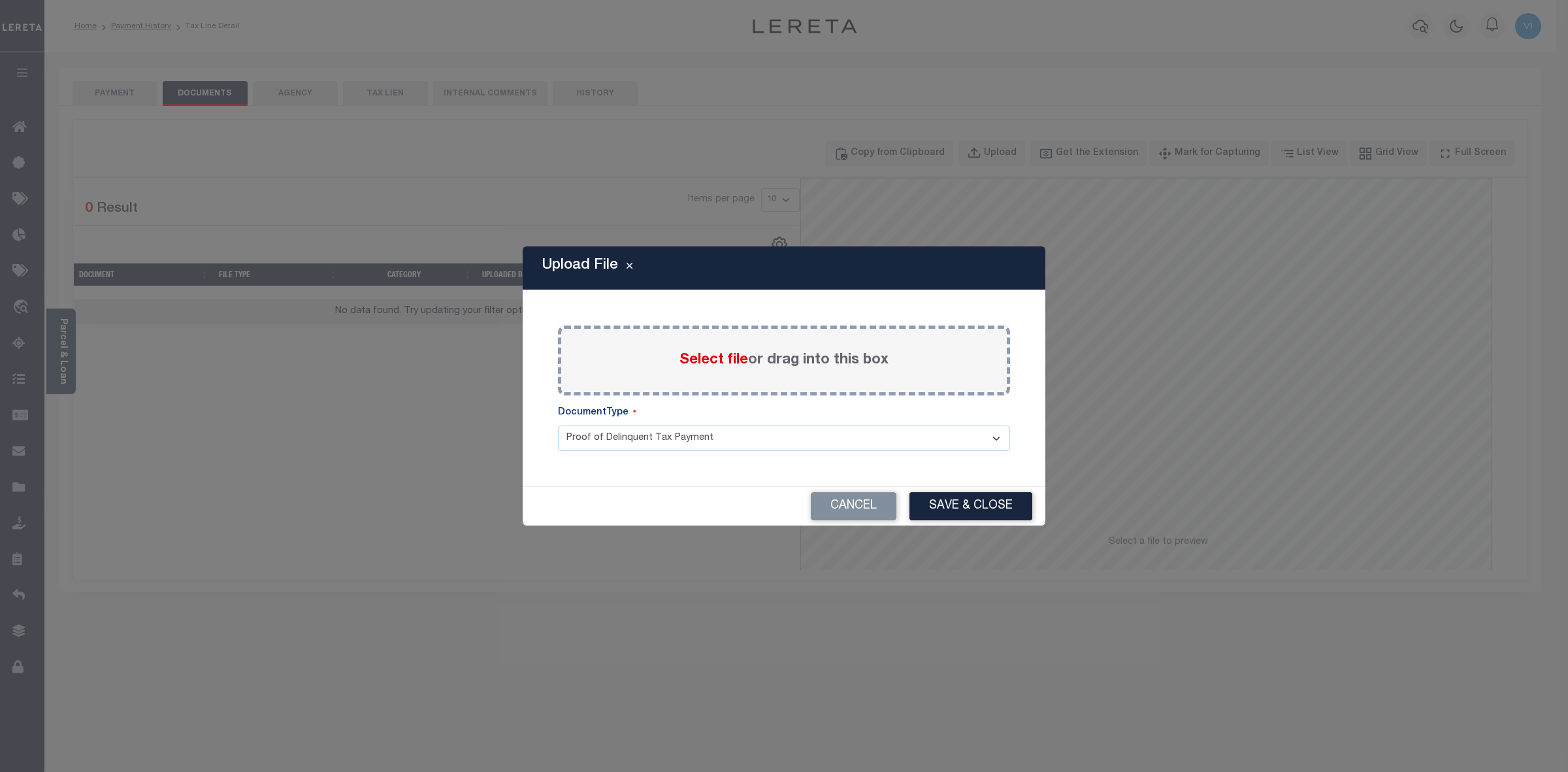
click at [694, 363] on span "Select file" at bounding box center [713, 359] width 69 height 14
click at [0, 0] on input "Select file or drag into this box" at bounding box center [0, 0] width 0 height 0
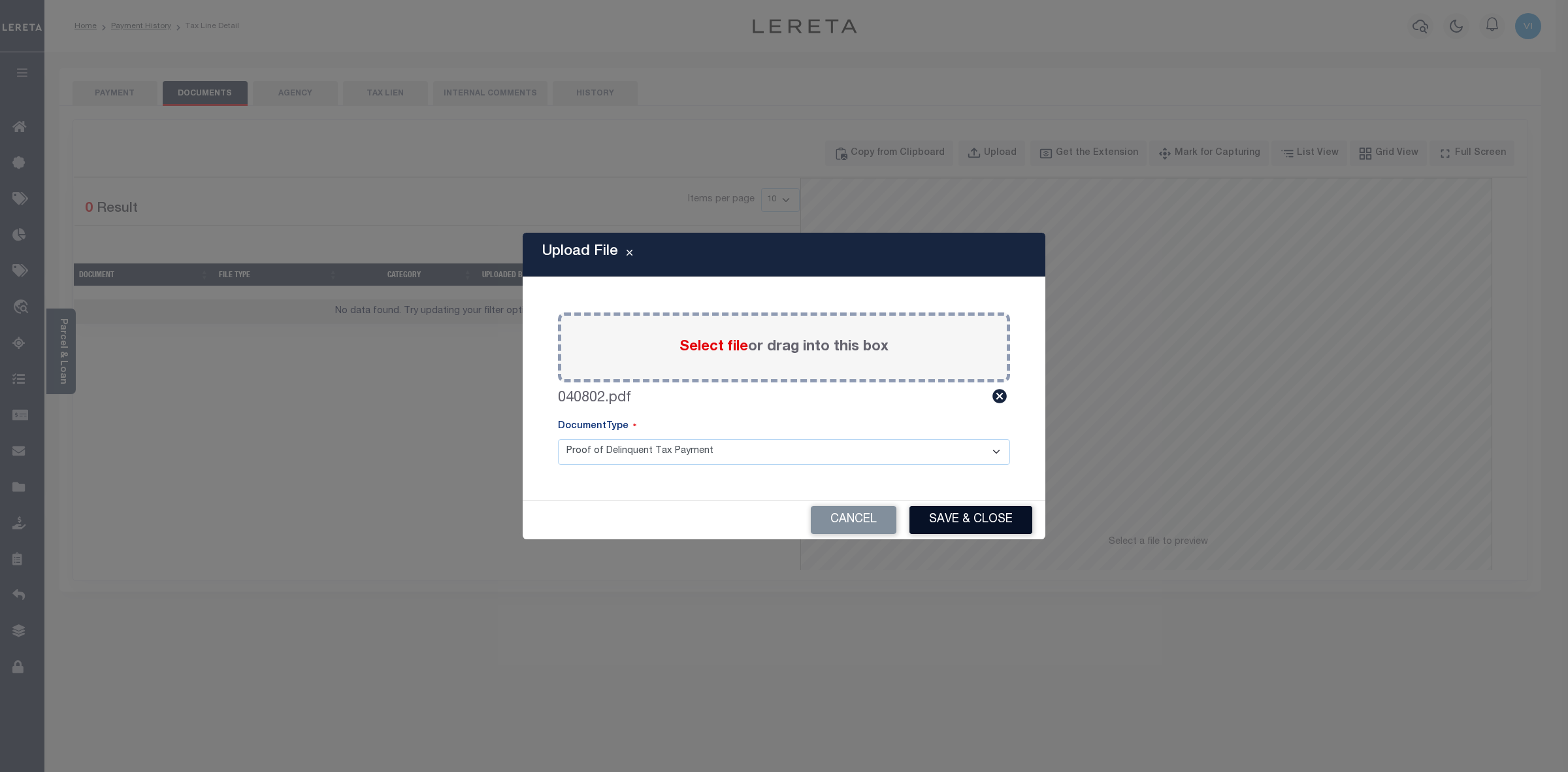
click at [943, 523] on button "Save & Close" at bounding box center [971, 519] width 123 height 28
